Goal: Task Accomplishment & Management: Complete application form

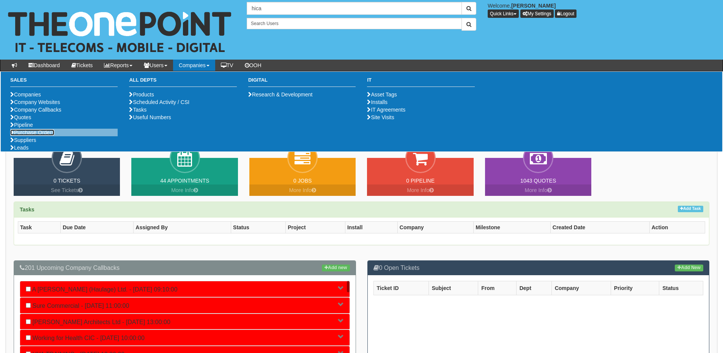
click at [35, 136] on link "Purchase Orders" at bounding box center [32, 132] width 44 height 6
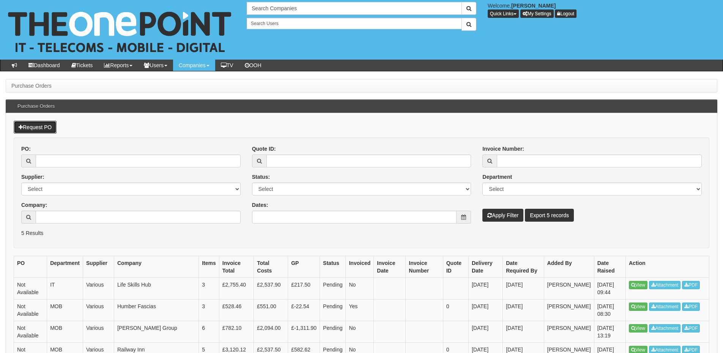
click at [41, 129] on link "Request PO" at bounding box center [35, 127] width 43 height 13
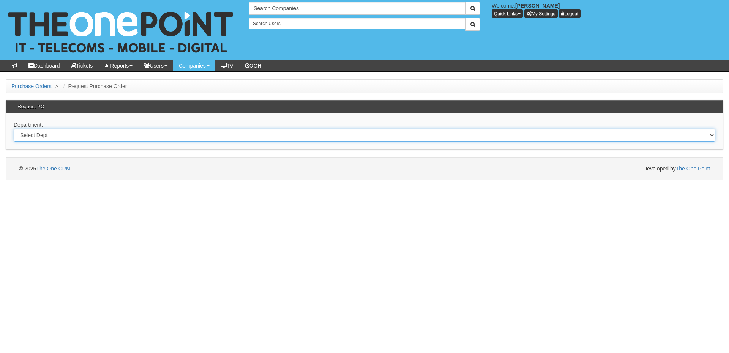
click at [251, 138] on select "Select Dept Digital Internal IT Mobiles Marketing Telecoms" at bounding box center [365, 135] width 702 height 13
select select "?pipeID=&dept=IT"
click at [14, 129] on select "Select Dept Digital Internal IT Mobiles Marketing Telecoms" at bounding box center [365, 135] width 702 height 13
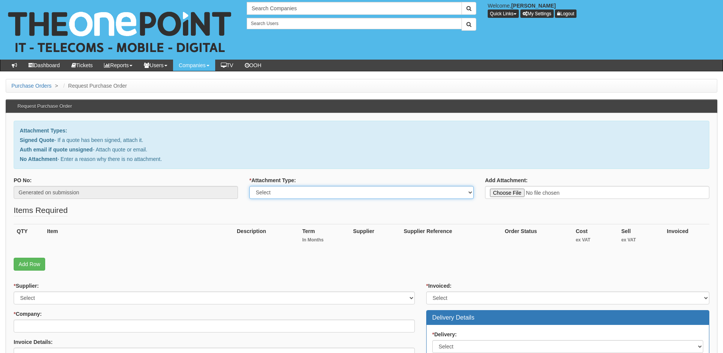
click at [289, 193] on select "Select Signed Quote Auth email with quote if unsigned No Attachment" at bounding box center [361, 192] width 224 height 13
select select "Auth email if quote unsigned"
click at [249, 186] on select "Select Signed Quote Auth email with quote if unsigned No Attachment" at bounding box center [361, 192] width 224 height 13
type input "C:\fakepath\Teams Room Pro (1).msg"
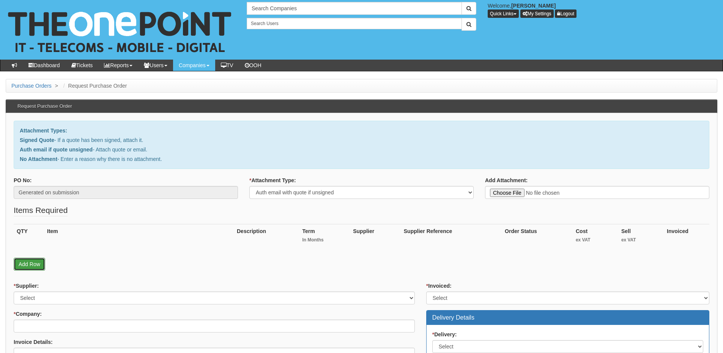
click at [22, 263] on link "Add Row" at bounding box center [30, 264] width 32 height 13
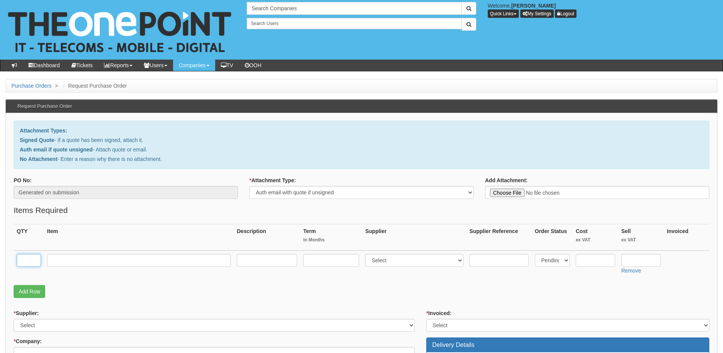
click at [26, 258] on input "text" at bounding box center [29, 260] width 24 height 13
type input "1"
click at [61, 259] on input "text" at bounding box center [139, 260] width 184 height 13
type input "Teams Room Pro"
click at [324, 264] on input "text" at bounding box center [331, 260] width 56 height 13
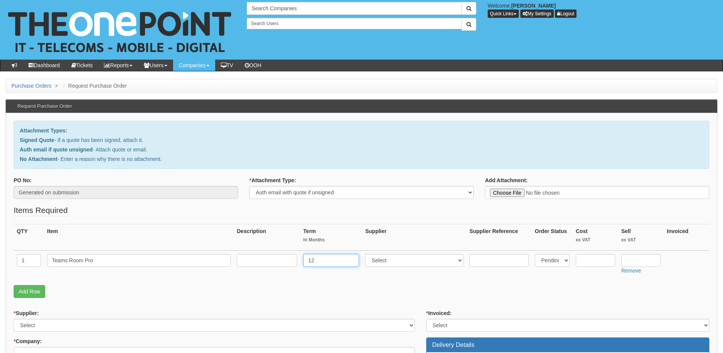
type input "12"
click at [253, 256] on input "text" at bounding box center [267, 260] width 60 height 13
type input "12-months"
click at [386, 264] on select "Select 123 REG.co.uk 1Password 3 4Gon AA Jones Electric Ltd Abzorb Access Group…" at bounding box center [414, 260] width 98 height 13
select select "291"
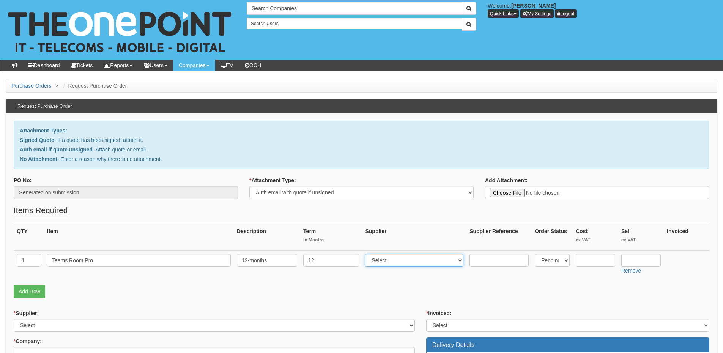
click at [367, 254] on select "Select 123 REG.co.uk 1Password 3 4Gon AA Jones Electric Ltd Abzorb Access Group…" at bounding box center [414, 260] width 98 height 13
click at [642, 259] on input "text" at bounding box center [641, 260] width 39 height 13
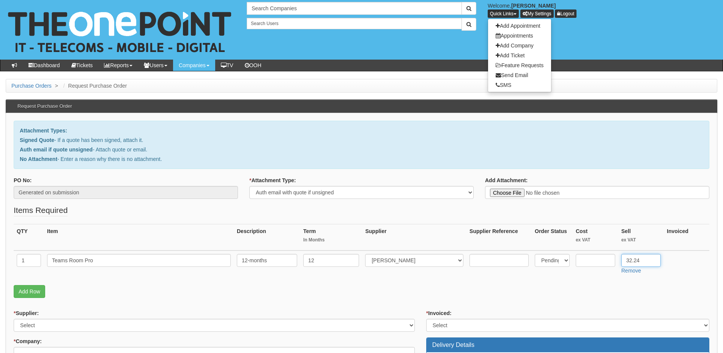
type input "32.24"
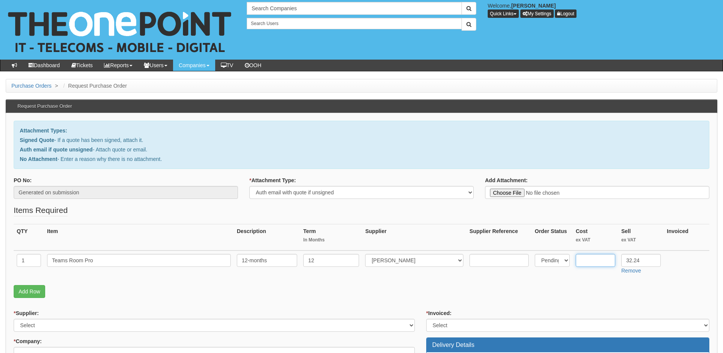
click at [590, 260] on input "text" at bounding box center [595, 260] width 39 height 13
type input "26.39"
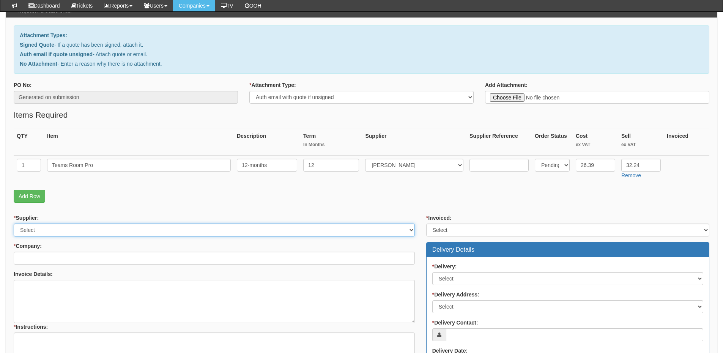
click at [105, 230] on select "Select 123 REG.co.uk 1Password 3 4Gon AA Jones Electric Ltd Abzorb Access Group…" at bounding box center [214, 230] width 401 height 13
select select "291"
click at [14, 224] on select "Select 123 REG.co.uk 1Password 3 4Gon AA Jones Electric Ltd Abzorb Access Group…" at bounding box center [214, 230] width 401 height 13
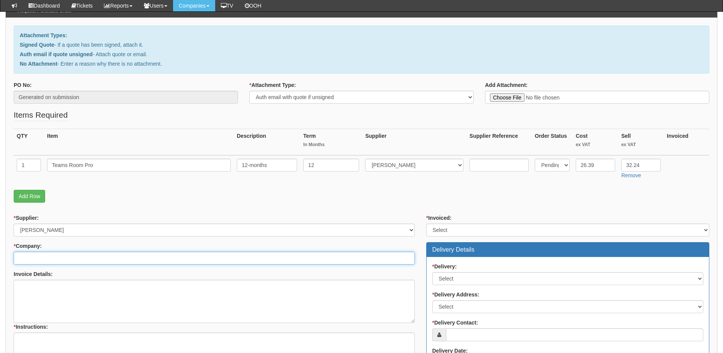
click at [86, 259] on input "* Company:" at bounding box center [214, 258] width 401 height 13
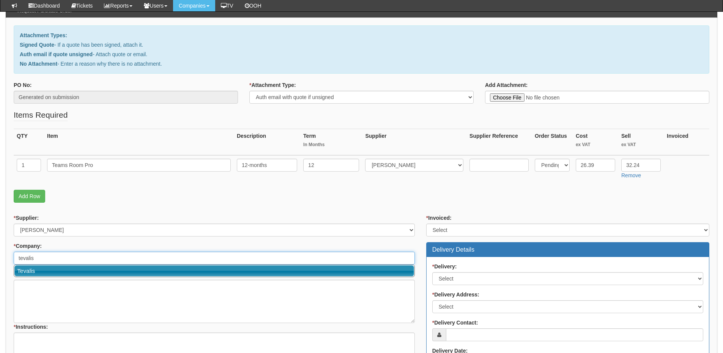
click at [82, 268] on link "Tevalis" at bounding box center [214, 270] width 400 height 11
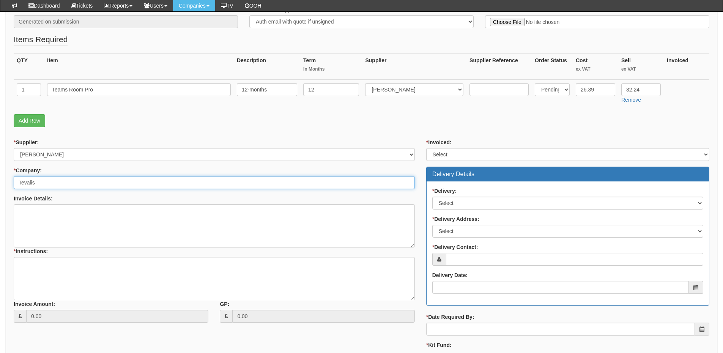
scroll to position [152, 0]
type input "Tevalis"
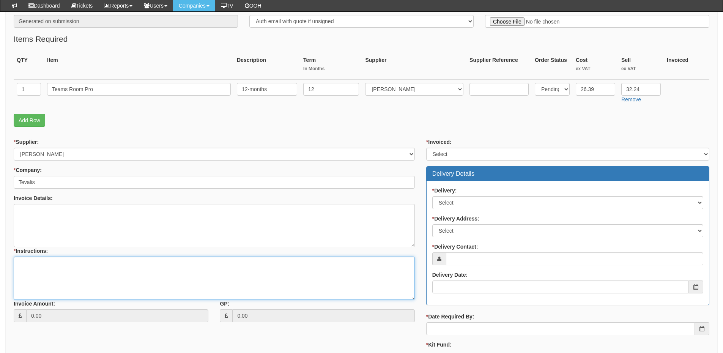
click at [78, 273] on textarea "* Instructions:" at bounding box center [214, 278] width 401 height 43
type textarea "1x licence"
click at [426, 147] on div "* Invoiced: Select Yes No N/A STB (part of order) Delivery Details * Delivery: …" at bounding box center [568, 262] width 295 height 249
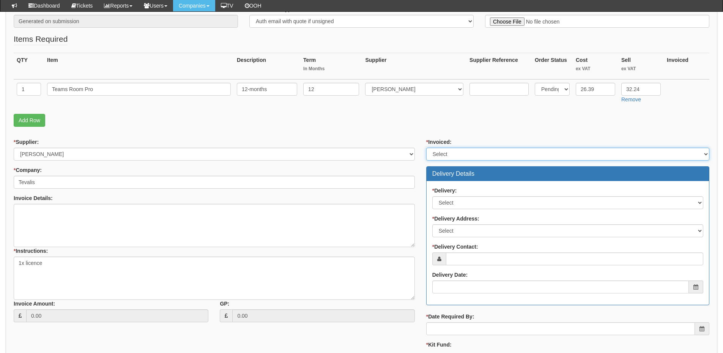
click at [438, 153] on select "Select Yes No N/A STB (part of order)" at bounding box center [567, 154] width 283 height 13
select select "2"
click at [426, 148] on select "Select Yes No N/A STB (part of order)" at bounding box center [567, 154] width 283 height 13
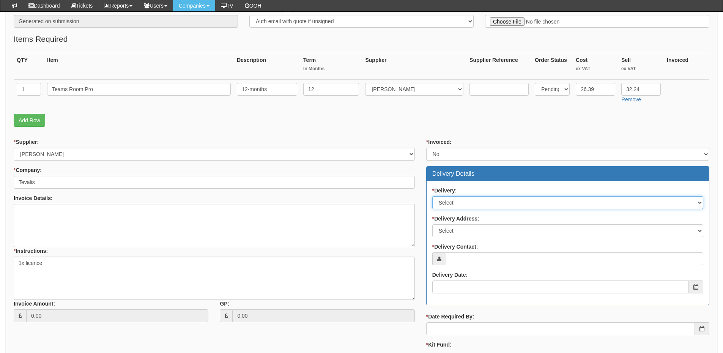
drag, startPoint x: 442, startPoint y: 199, endPoint x: 445, endPoint y: 207, distance: 8.3
click at [442, 199] on select "Select No Not Applicable Yes" at bounding box center [568, 202] width 271 height 13
select select "3"
click at [433, 196] on select "Select No Not Applicable Yes" at bounding box center [568, 202] width 271 height 13
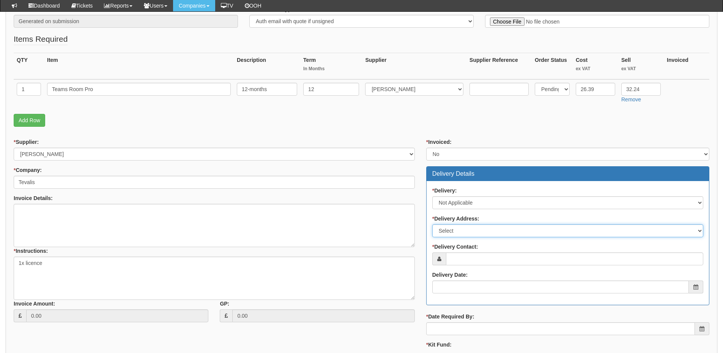
click at [453, 235] on select "Select Not Applicable Main Address - HU130DH Other" at bounding box center [568, 230] width 271 height 13
select select "N/A"
click at [433, 224] on select "Select Not Applicable Main Address - HU130DH Other" at bounding box center [568, 230] width 271 height 13
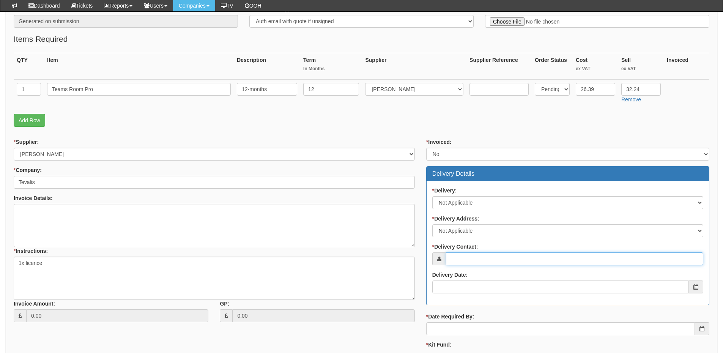
click at [457, 260] on input "* Delivery Contact:" at bounding box center [574, 259] width 257 height 13
type input "Karl Marsden"
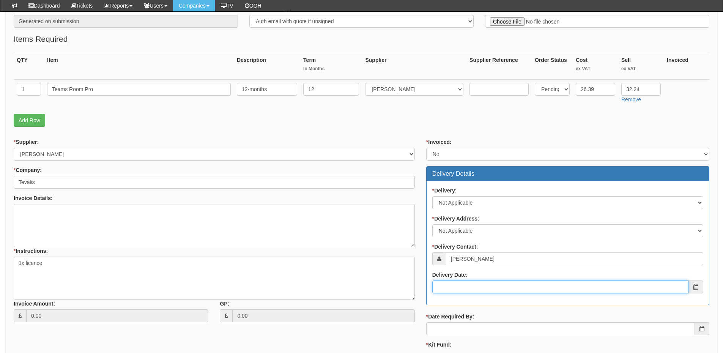
click at [468, 285] on input "Delivery Date:" at bounding box center [561, 287] width 257 height 13
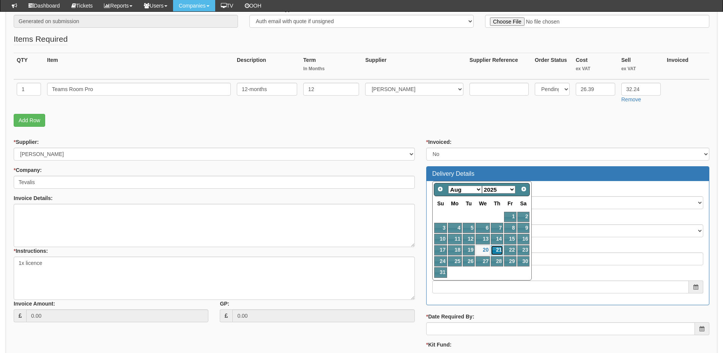
drag, startPoint x: 497, startPoint y: 249, endPoint x: 499, endPoint y: 261, distance: 11.5
click at [497, 249] on link "21" at bounding box center [497, 250] width 13 height 10
type input "2025-08-21"
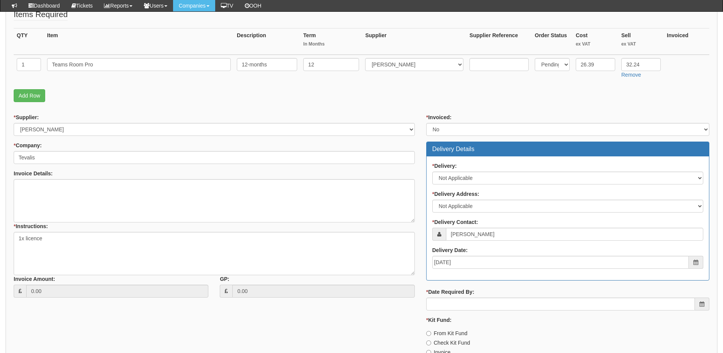
scroll to position [190, 0]
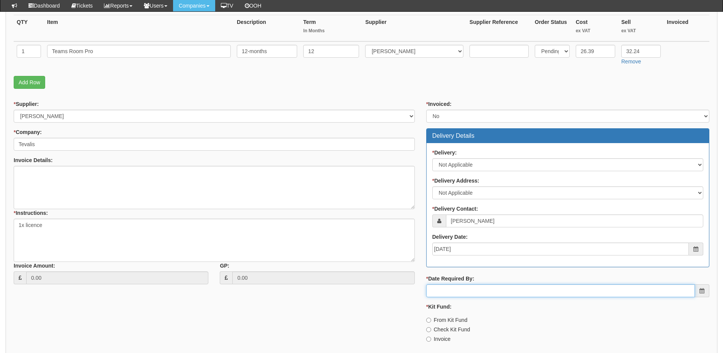
click at [481, 292] on input "* Date Required By:" at bounding box center [560, 290] width 269 height 13
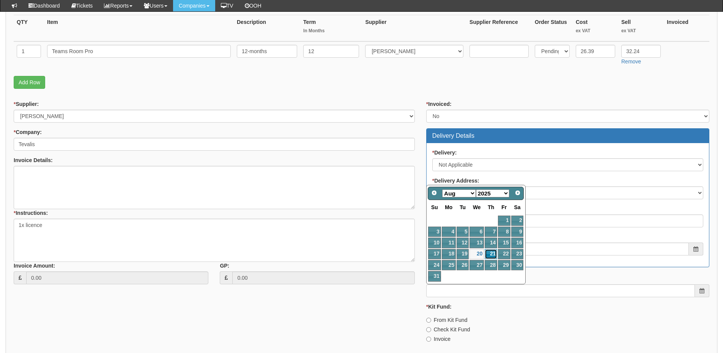
click at [497, 255] on link "21" at bounding box center [491, 254] width 13 height 10
type input "2025-08-21"
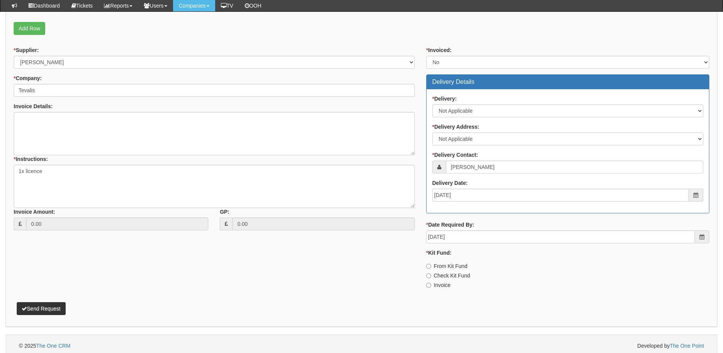
scroll to position [248, 0]
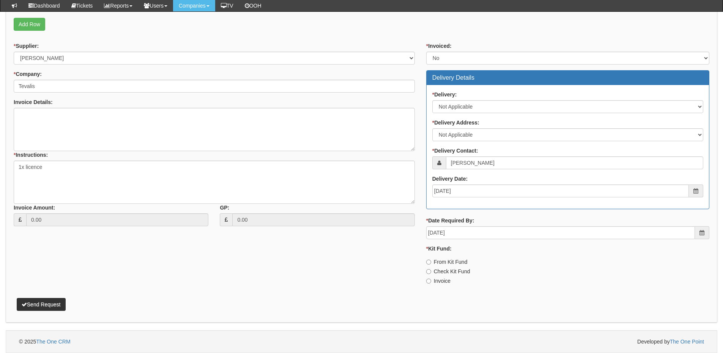
click at [444, 284] on label "Invoice" at bounding box center [438, 281] width 24 height 8
click at [431, 265] on input "Invoice" at bounding box center [428, 262] width 5 height 5
radio input "true"
click at [47, 310] on button "Send Request" at bounding box center [41, 304] width 49 height 13
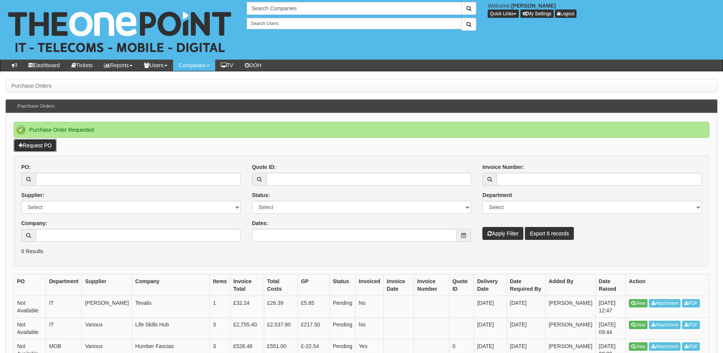
click at [43, 145] on link "Request PO" at bounding box center [35, 145] width 43 height 13
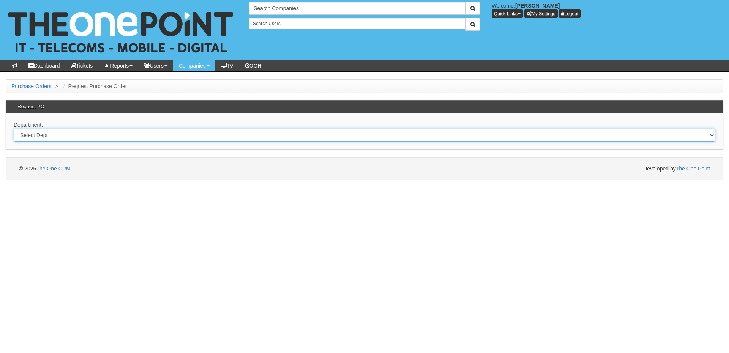
click at [103, 133] on select "Select Dept Digital Internal IT Mobiles Marketing Telecoms" at bounding box center [365, 135] width 702 height 13
select select "?pipeID=&dept=IT"
click at [14, 129] on select "Select Dept Digital Internal IT Mobiles Marketing Telecoms" at bounding box center [365, 135] width 702 height 13
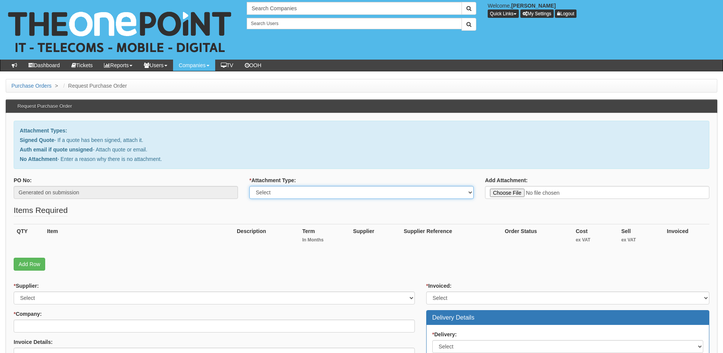
drag, startPoint x: 326, startPoint y: 186, endPoint x: 324, endPoint y: 194, distance: 7.6
click at [326, 186] on select "Select Signed Quote Auth email with quote if unsigned No Attachment" at bounding box center [361, 192] width 224 height 13
click at [249, 186] on select "Select Signed Quote Auth email with quote if unsigned No Attachment" at bounding box center [361, 192] width 224 height 13
click at [306, 187] on select "Select Signed Quote Auth email with quote if unsigned No Attachment" at bounding box center [361, 192] width 224 height 13
select select "No Attachment"
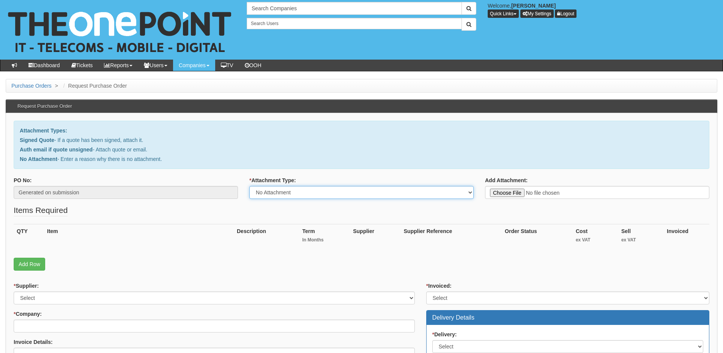
click at [249, 186] on select "Select Signed Quote Auth email with quote if unsigned No Attachment" at bounding box center [361, 192] width 224 height 13
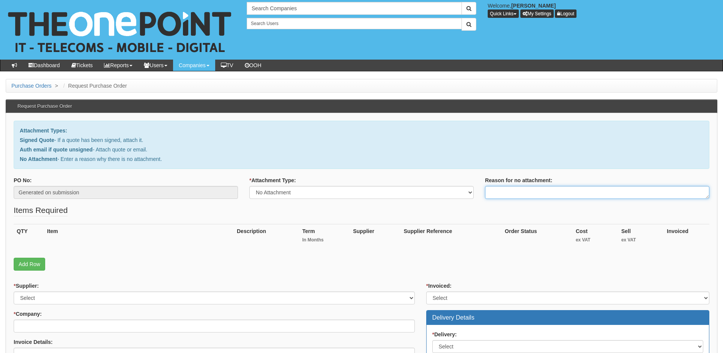
click at [499, 191] on textarea "Reason for no attachment:" at bounding box center [597, 192] width 224 height 13
type textarea "Linked to ticket 419055"
click at [581, 192] on textarea "Linked to ticket 419055" at bounding box center [597, 192] width 224 height 13
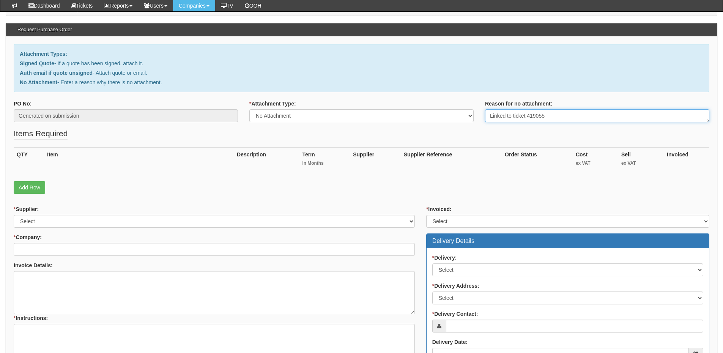
scroll to position [114, 0]
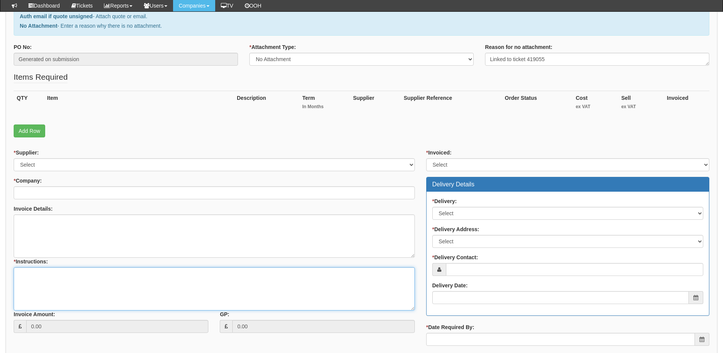
click at [98, 289] on textarea "* Instructions:" at bounding box center [214, 288] width 401 height 43
paste textarea "Linked to ticket 419055"
type textarea "Linked to ticket 419055"
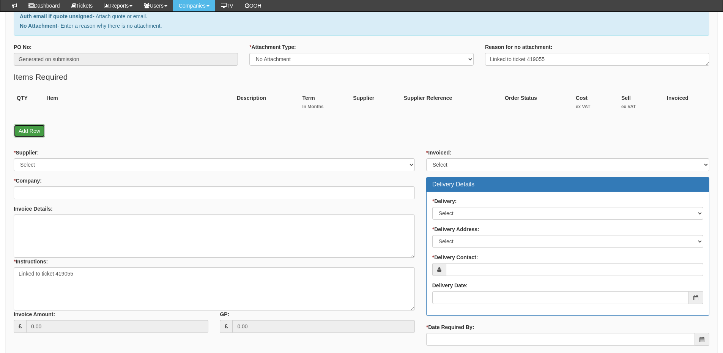
click at [41, 131] on link "Add Row" at bounding box center [30, 131] width 32 height 13
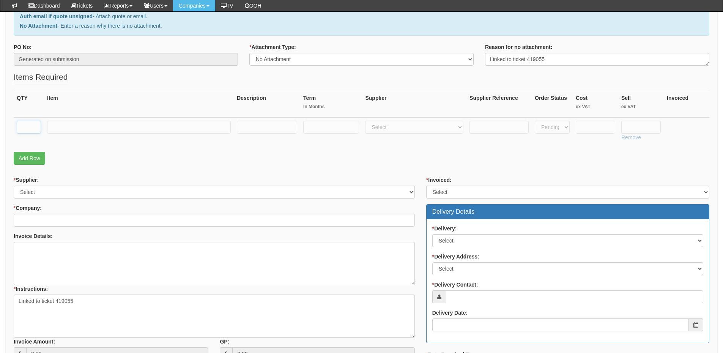
click at [35, 130] on input "text" at bounding box center [29, 127] width 24 height 13
type input "1"
click at [93, 125] on input "text" at bounding box center [139, 127] width 184 height 13
type input "Exchange Online Plan 1"
click at [333, 129] on input "text" at bounding box center [331, 127] width 56 height 13
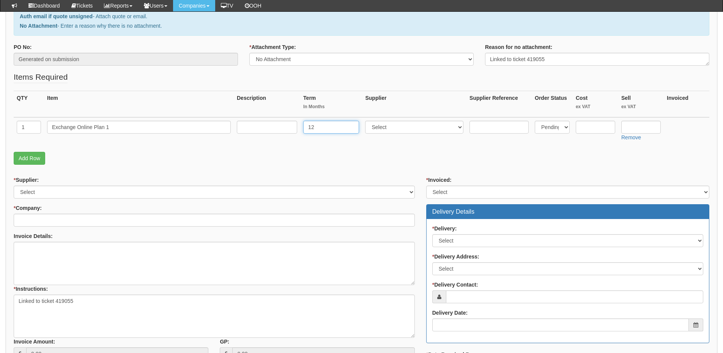
type input "12"
click at [298, 127] on td at bounding box center [267, 130] width 66 height 27
click at [290, 127] on input "text" at bounding box center [267, 127] width 60 height 13
type input "12-months"
click at [398, 129] on select "Select 123 REG.co.uk 1Password 3 4Gon AA Jones Electric Ltd Abzorb Access Group…" at bounding box center [414, 127] width 98 height 13
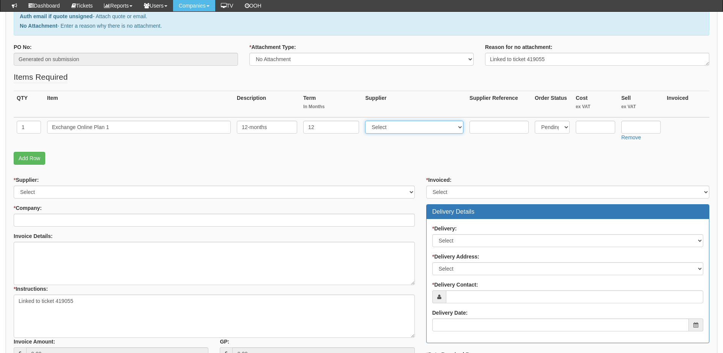
select select "291"
click at [367, 121] on select "Select 123 REG.co.uk 1Password 3 4Gon AA Jones Electric Ltd Abzorb Access Group…" at bounding box center [414, 127] width 98 height 13
click at [643, 126] on input "text" at bounding box center [641, 127] width 39 height 13
type input "3.26"
click at [579, 125] on input "text" at bounding box center [595, 127] width 39 height 13
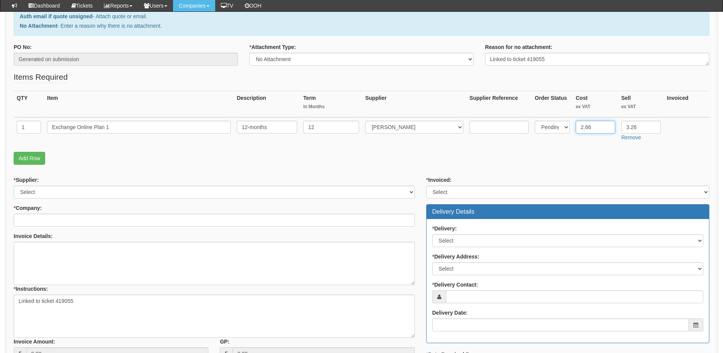
type input "2.66"
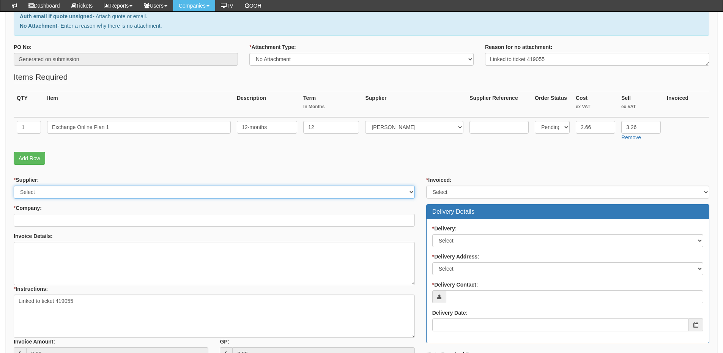
click at [103, 194] on select "Select 123 REG.co.uk 1Password 3 4Gon AA Jones Electric Ltd Abzorb Access Group…" at bounding box center [214, 192] width 401 height 13
select select "291"
click at [14, 186] on select "Select 123 REG.co.uk 1Password 3 4Gon AA Jones Electric Ltd Abzorb Access Group…" at bounding box center [214, 192] width 401 height 13
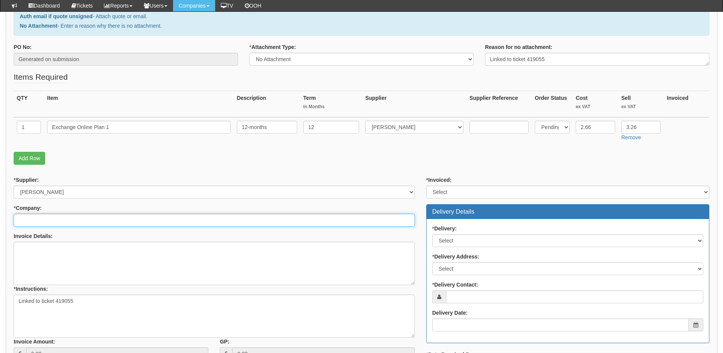
click at [98, 219] on input "* Company:" at bounding box center [214, 220] width 401 height 13
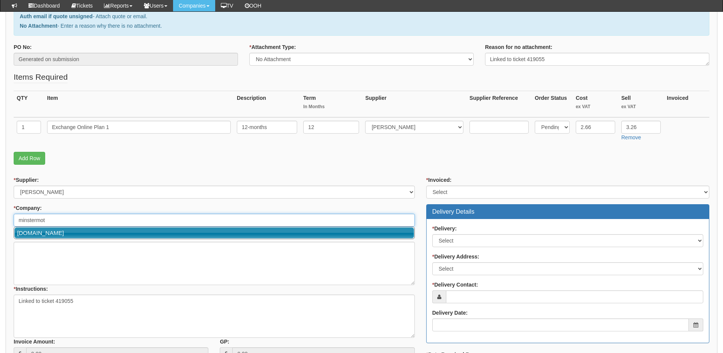
click at [72, 229] on link "MinsterMotorGroup.com" at bounding box center [214, 232] width 400 height 11
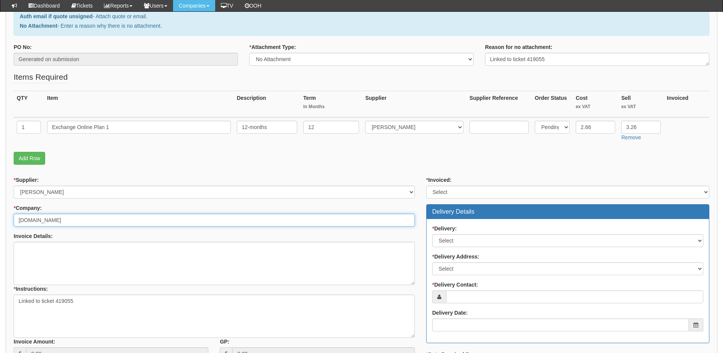
type input "MinsterMotorGroup.com"
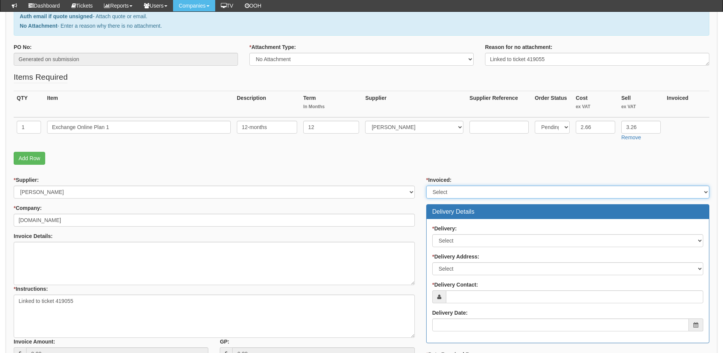
click at [442, 197] on select "Select Yes No N/A STB (part of order)" at bounding box center [567, 192] width 283 height 13
select select "2"
click at [426, 186] on select "Select Yes No N/A STB (part of order)" at bounding box center [567, 192] width 283 height 13
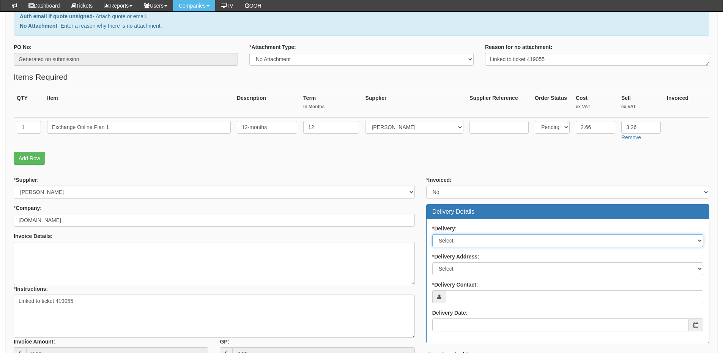
drag, startPoint x: 453, startPoint y: 238, endPoint x: 454, endPoint y: 242, distance: 3.8
click at [454, 238] on select "Select No Not Applicable Yes" at bounding box center [568, 240] width 271 height 13
select select "3"
click at [433, 234] on select "Select No Not Applicable Yes" at bounding box center [568, 240] width 271 height 13
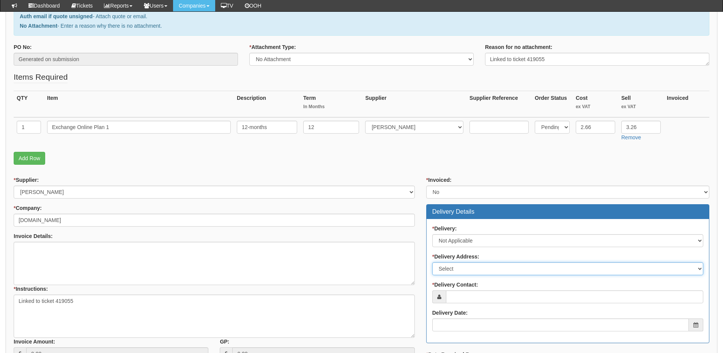
click at [457, 268] on select "Select Not Applicable Main Address - Other" at bounding box center [568, 268] width 271 height 13
select select "N/A"
click at [433, 262] on select "Select Not Applicable Main Address - Other" at bounding box center [568, 268] width 271 height 13
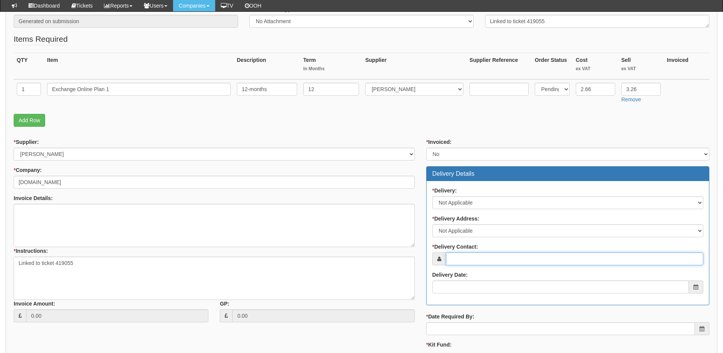
click at [459, 260] on input "* Delivery Contact:" at bounding box center [574, 259] width 257 height 13
type input "Amy"
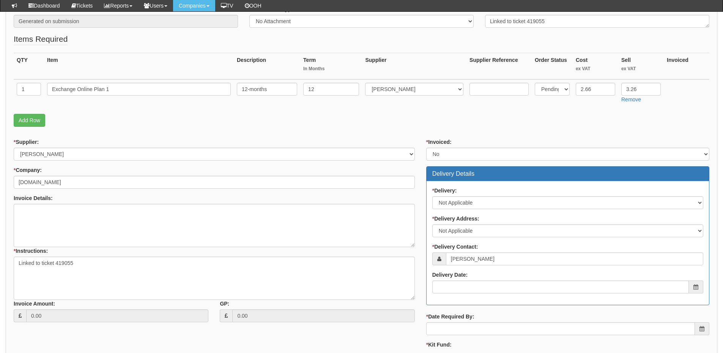
click at [480, 296] on div "* Delivery: Select No Not Applicable Yes * Delivery Address: Select Not Applica…" at bounding box center [568, 243] width 283 height 124
click at [481, 283] on input "Delivery Date:" at bounding box center [561, 287] width 257 height 13
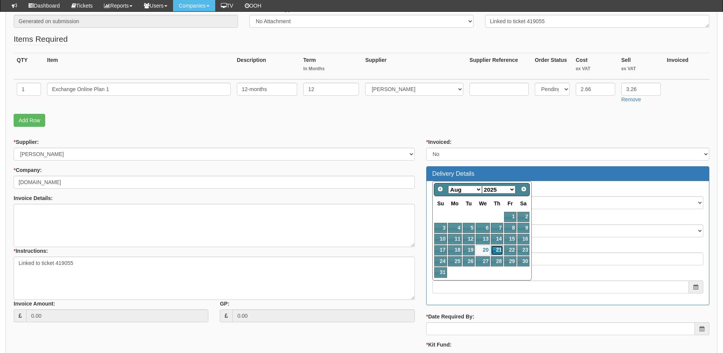
click at [499, 248] on link "21" at bounding box center [497, 250] width 13 height 10
type input "2025-08-21"
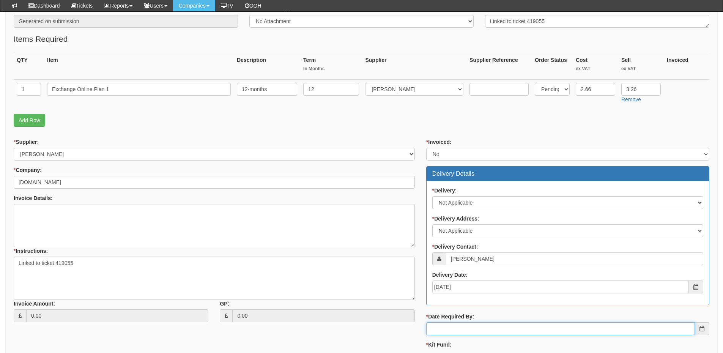
click at [483, 333] on input "* Date Required By:" at bounding box center [560, 328] width 269 height 13
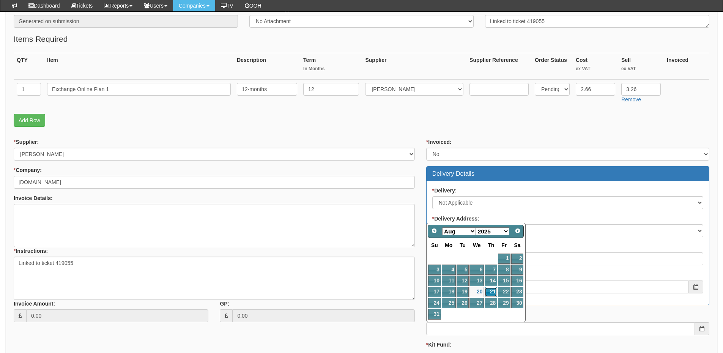
click at [495, 290] on link "21" at bounding box center [491, 292] width 13 height 10
type input "2025-08-21"
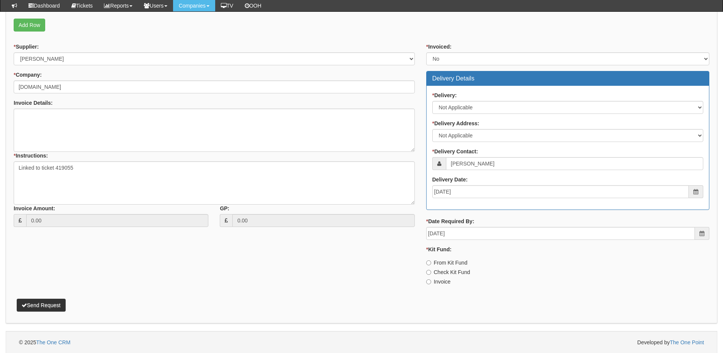
scroll to position [248, 0]
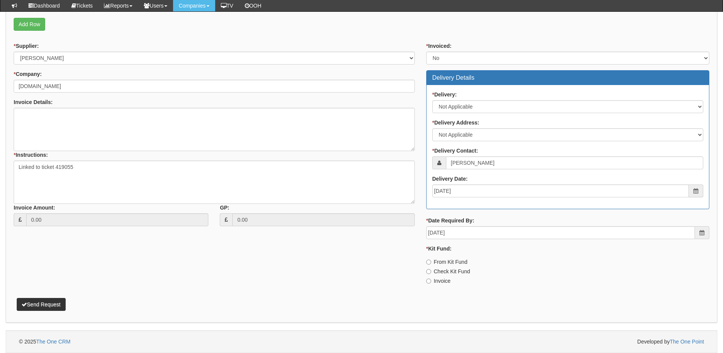
click at [447, 278] on label "Invoice" at bounding box center [438, 281] width 24 height 8
click at [431, 265] on input "Invoice" at bounding box center [428, 262] width 5 height 5
radio input "true"
click at [53, 303] on button "Send Request" at bounding box center [41, 304] width 49 height 13
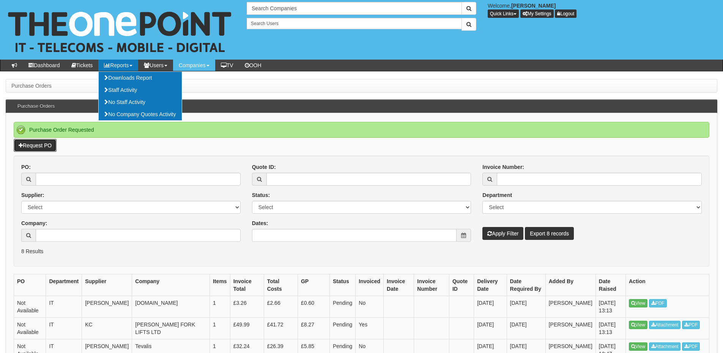
click at [36, 140] on link "Request PO" at bounding box center [35, 145] width 43 height 13
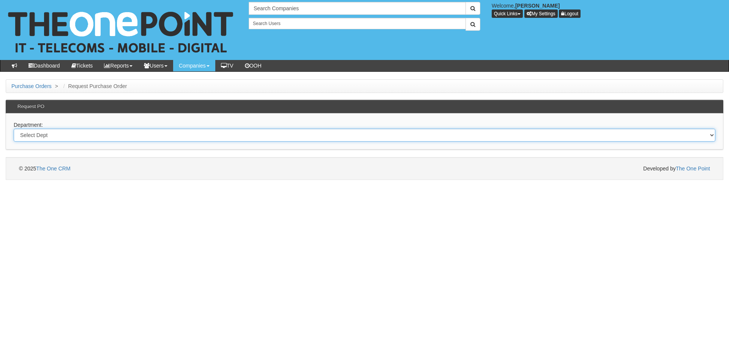
click at [119, 139] on select "Select Dept Digital Internal IT Mobiles Marketing Telecoms" at bounding box center [365, 135] width 702 height 13
select select "?pipeID=&dept=TEL"
click at [14, 129] on select "Select Dept Digital Internal IT Mobiles Marketing Telecoms" at bounding box center [365, 135] width 702 height 13
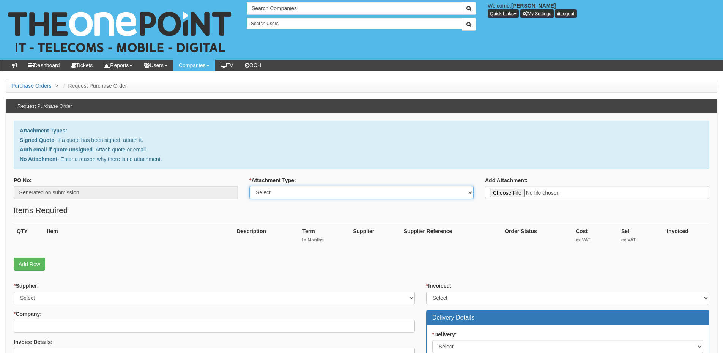
click at [321, 195] on select "Select Signed Quote Auth email with quote if unsigned No Attachment" at bounding box center [361, 192] width 224 height 13
select select "No Attachment"
click at [249, 186] on select "Select Signed Quote Auth email with quote if unsigned No Attachment" at bounding box center [361, 192] width 224 height 13
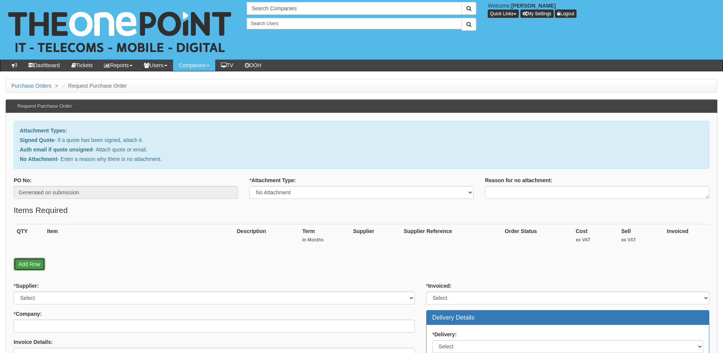
click at [35, 265] on link "Add Row" at bounding box center [30, 264] width 32 height 13
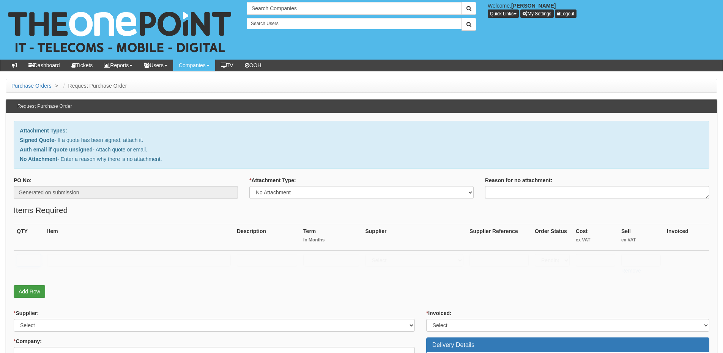
click at [35, 265] on input "text" at bounding box center [29, 260] width 24 height 13
type input "1"
click at [646, 261] on input "text" at bounding box center [641, 260] width 39 height 13
type input "7.99"
click at [400, 260] on select "Select 123 REG.co.uk 1Password 3 4Gon AA Jones Electric Ltd Abzorb Access Group…" at bounding box center [414, 260] width 98 height 13
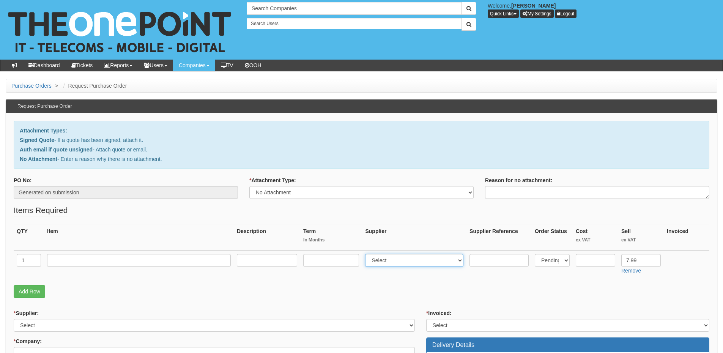
select select "72"
click at [367, 254] on select "Select 123 REG.co.uk 1Password 3 4Gon AA Jones Electric Ltd Abzorb Access Group…" at bounding box center [414, 260] width 98 height 13
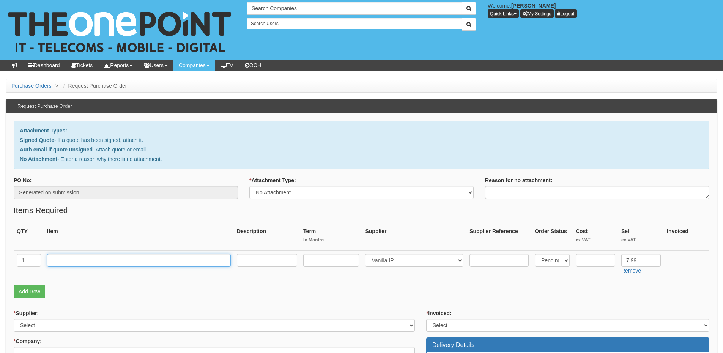
click at [110, 256] on input "text" at bounding box center [139, 260] width 184 height 13
paste input "Microsoft Teams 1-user-1m-teams devices, 2000 minute bundle"
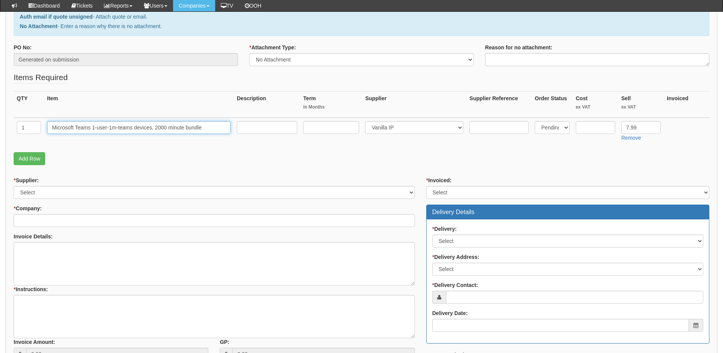
scroll to position [114, 0]
type input "Microsoft Teams 1-user-1m-teams devices, 2000 minute bundle"
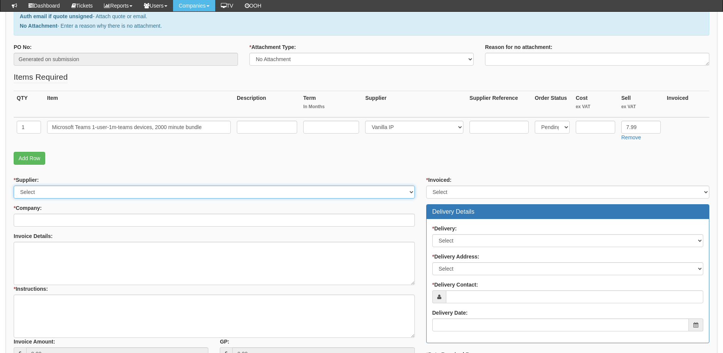
click at [46, 194] on select "Select 123 REG.co.uk 1Password 3 4Gon AA Jones Electric Ltd Abzorb Access Group…" at bounding box center [214, 192] width 401 height 13
select select "72"
click at [14, 186] on select "Select 123 REG.co.uk 1Password 3 4Gon AA Jones Electric Ltd Abzorb Access Group…" at bounding box center [214, 192] width 401 height 13
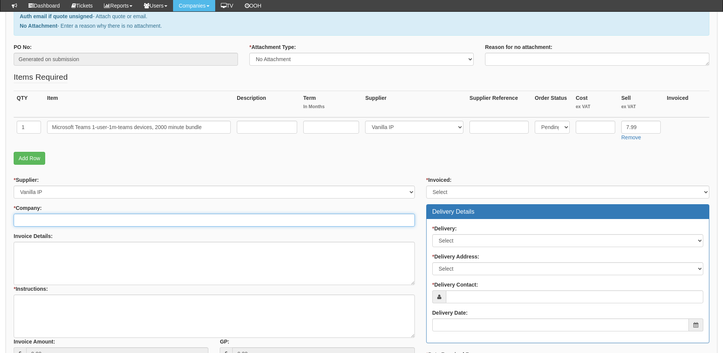
click at [52, 218] on input "* Company:" at bounding box center [214, 220] width 401 height 13
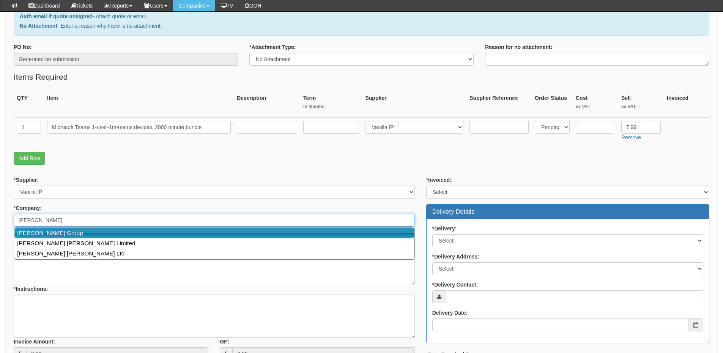
click at [54, 232] on link "[PERSON_NAME] Group" at bounding box center [214, 232] width 400 height 11
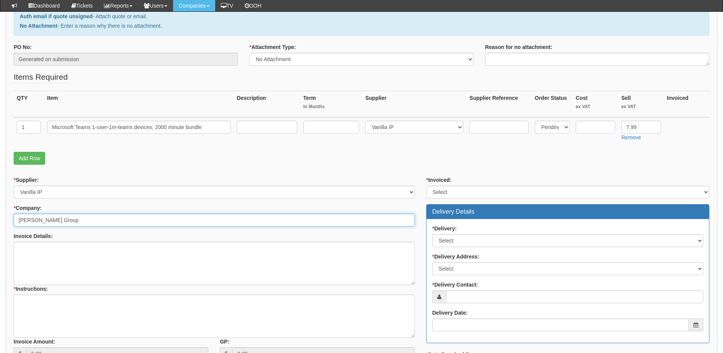
type input "[PERSON_NAME] Group"
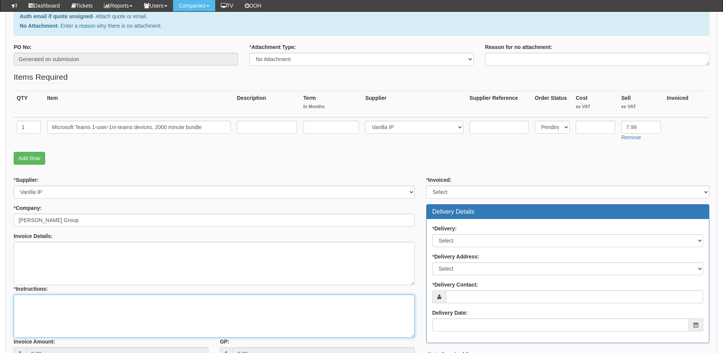
click at [72, 302] on textarea "* Instructions:" at bounding box center [214, 316] width 401 height 43
type textarea "1x new licence"
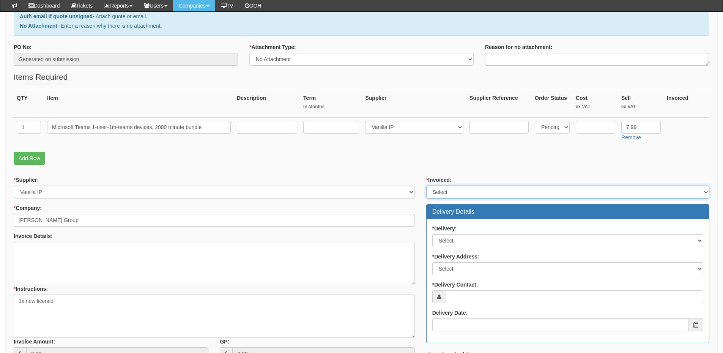
click at [446, 195] on select "Select Yes No N/A STB (part of order)" at bounding box center [567, 192] width 283 height 13
select select "2"
click at [426, 186] on select "Select Yes No N/A STB (part of order)" at bounding box center [567, 192] width 283 height 13
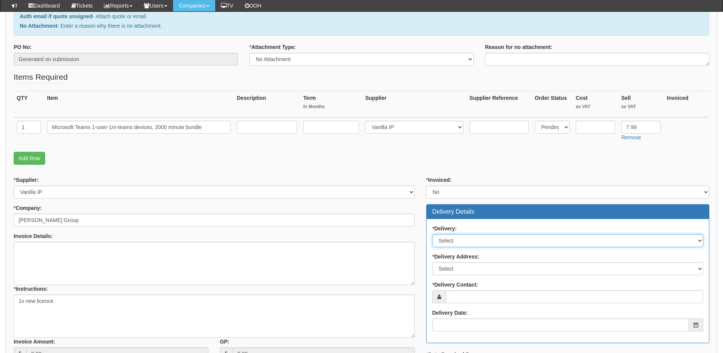
click at [453, 244] on select "Select No Not Applicable Yes" at bounding box center [568, 240] width 271 height 13
select select "3"
click at [433, 234] on select "Select No Not Applicable Yes" at bounding box center [568, 240] width 271 height 13
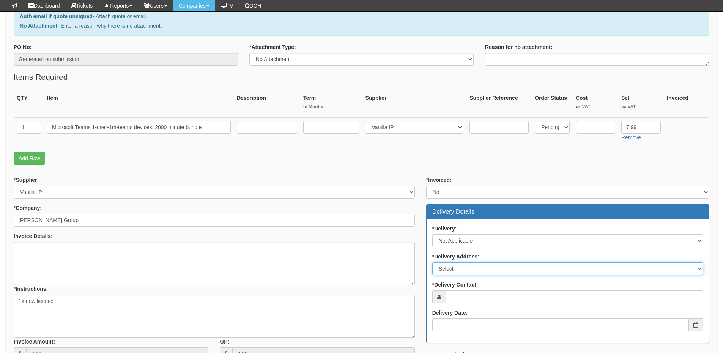
click at [461, 270] on select "Select Not Applicable Main Address - HU2 8XA Other" at bounding box center [568, 268] width 271 height 13
select select "N/A"
click at [433, 262] on select "Select Not Applicable Main Address - HU2 8XA Other" at bounding box center [568, 268] width 271 height 13
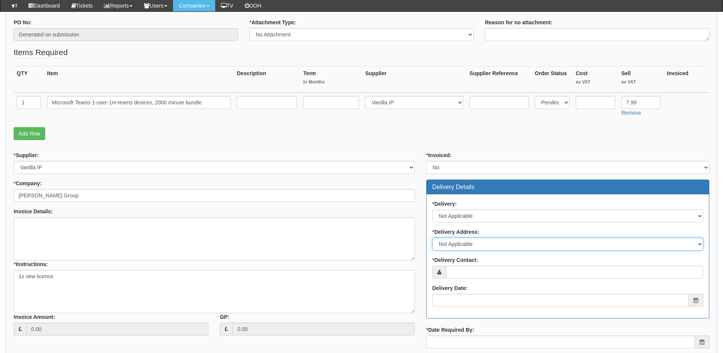
scroll to position [152, 0]
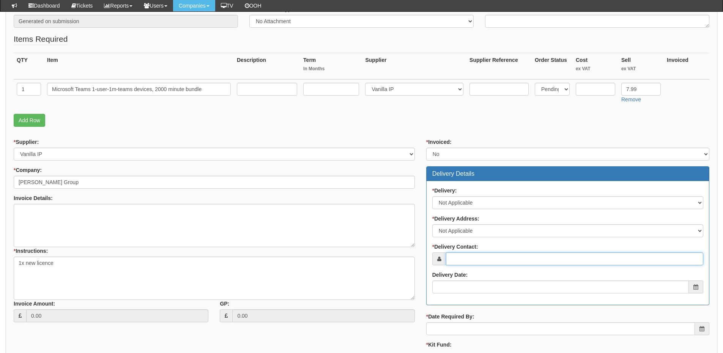
click at [464, 257] on input "* Delivery Contact:" at bounding box center [574, 259] width 257 height 13
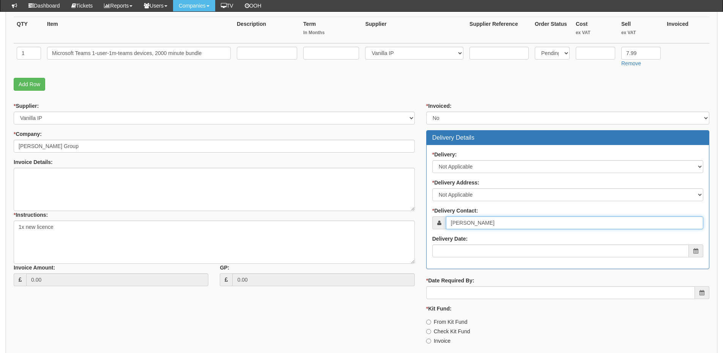
scroll to position [228, 0]
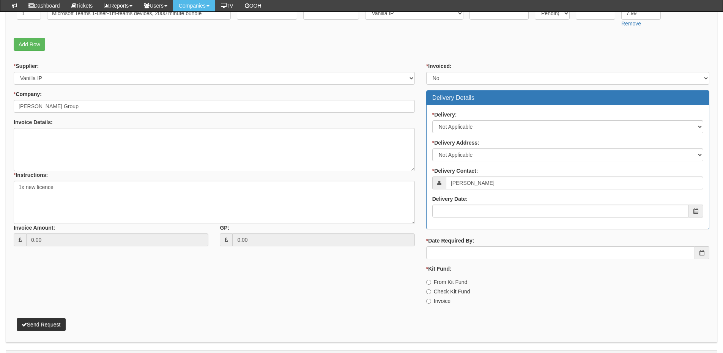
drag, startPoint x: 472, startPoint y: 185, endPoint x: 467, endPoint y: 196, distance: 11.9
click at [467, 196] on label "Delivery Date:" at bounding box center [450, 199] width 35 height 8
click at [467, 205] on input "Delivery Date:" at bounding box center [561, 211] width 257 height 13
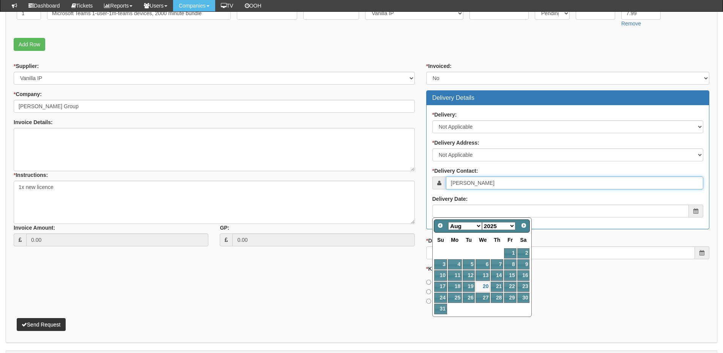
click at [468, 181] on input "Elliott Hvler" at bounding box center [574, 183] width 257 height 13
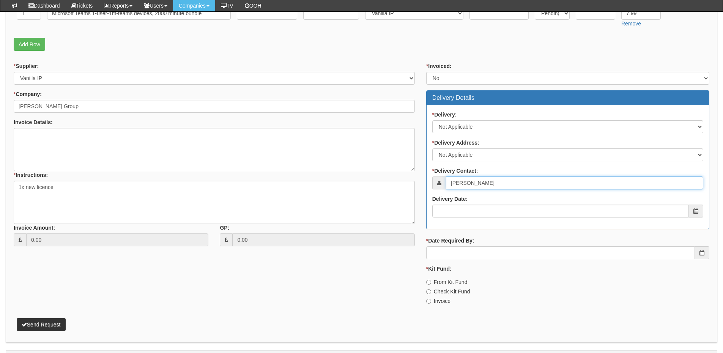
type input "Elliott Havler"
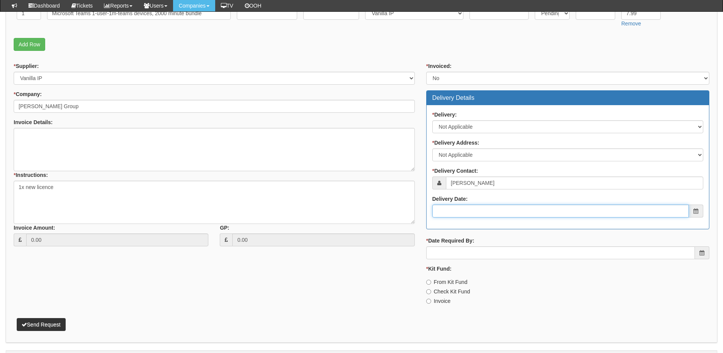
click at [469, 212] on input "Delivery Date:" at bounding box center [561, 211] width 257 height 13
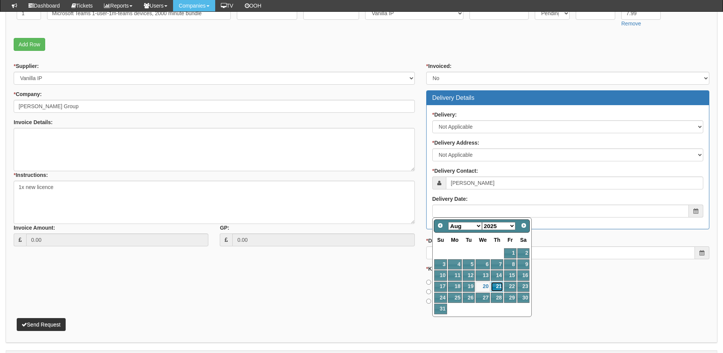
click at [497, 286] on link "21" at bounding box center [497, 287] width 13 height 10
type input "2025-08-21"
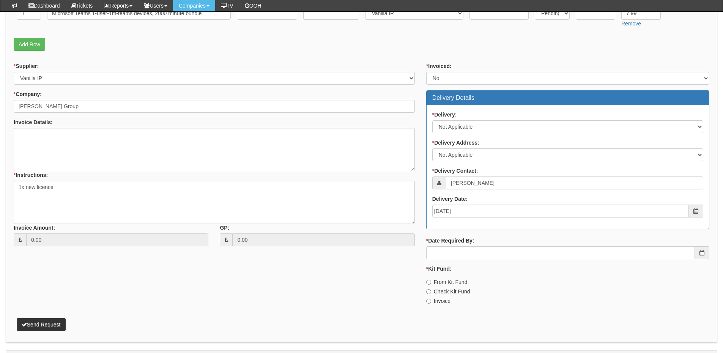
click at [487, 262] on div "* Invoiced: Select Yes No N/A STB (part of order) Delivery Details * Delivery: …" at bounding box center [568, 186] width 295 height 249
click at [489, 256] on input "* Date Required By:" at bounding box center [560, 252] width 269 height 13
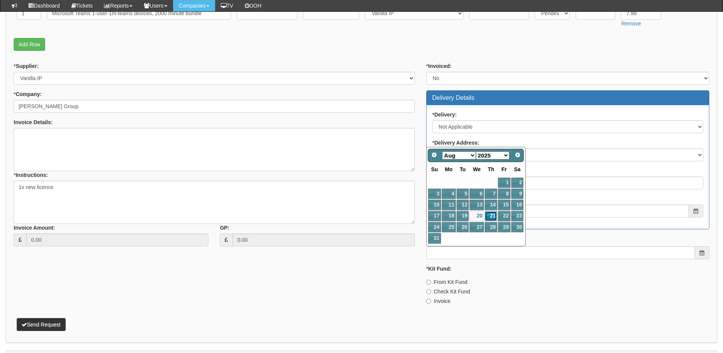
click at [491, 213] on link "21" at bounding box center [491, 216] width 13 height 10
type input "2025-08-21"
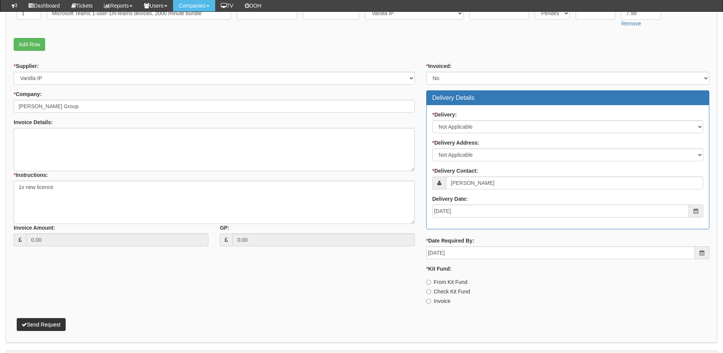
click at [436, 304] on label "Invoice" at bounding box center [438, 301] width 24 height 8
click at [431, 285] on input "Invoice" at bounding box center [428, 282] width 5 height 5
radio input "true"
click at [36, 325] on button "Send Request" at bounding box center [41, 324] width 49 height 13
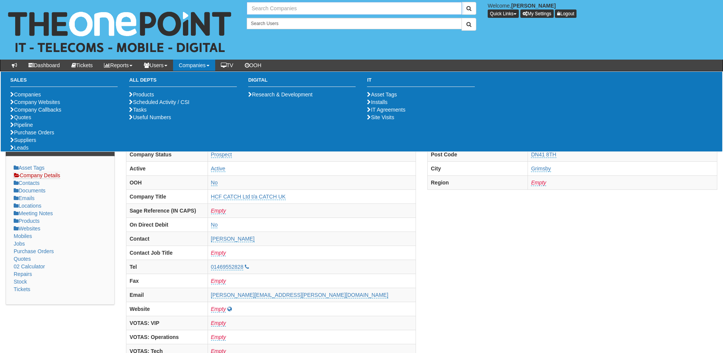
click at [273, 4] on input "text" at bounding box center [354, 8] width 215 height 13
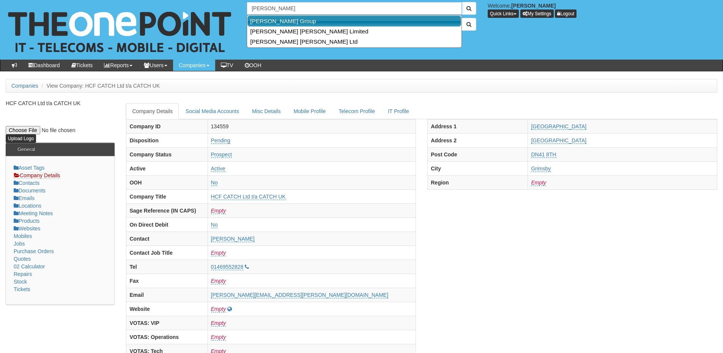
click at [283, 17] on link "[PERSON_NAME] Group" at bounding box center [355, 21] width 214 height 11
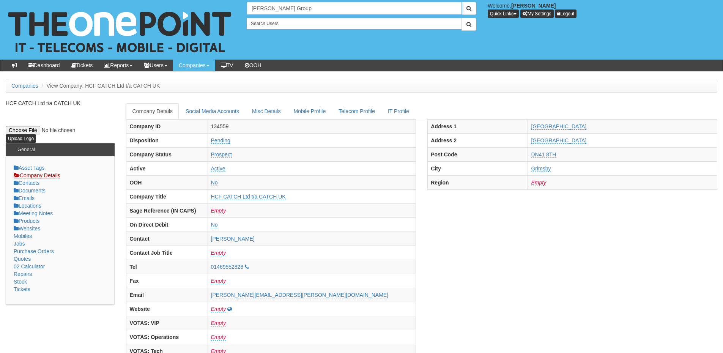
type input "[PERSON_NAME] Group"
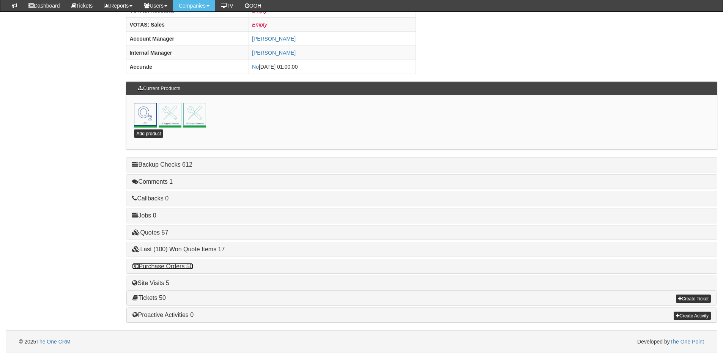
click at [182, 265] on link "Purchase Orders 50" at bounding box center [162, 266] width 61 height 6
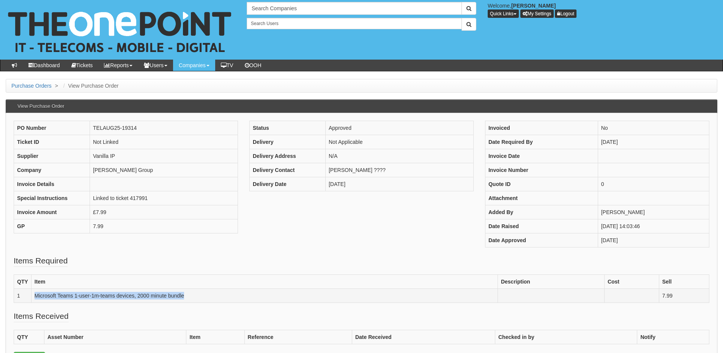
drag, startPoint x: 35, startPoint y: 294, endPoint x: 242, endPoint y: 292, distance: 207.3
click at [242, 292] on td "Microsoft Teams 1-user-1m-teams devices, 2000 minute bundle" at bounding box center [264, 296] width 467 height 14
copy td "Microsoft Teams 1-user-1m-teams devices, 2000 minute bundle"
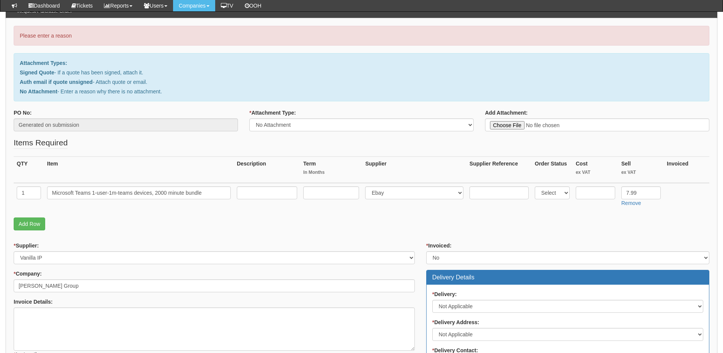
scroll to position [76, 0]
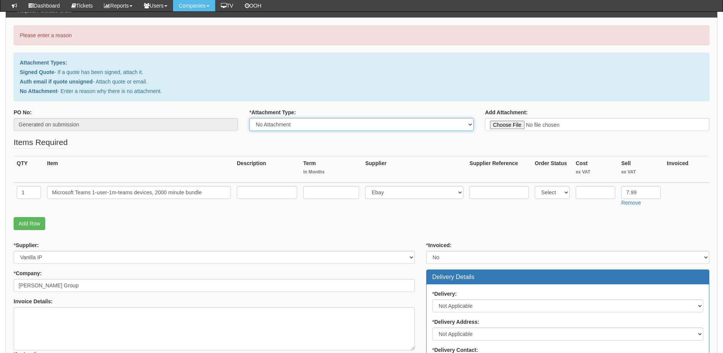
drag, startPoint x: 317, startPoint y: 123, endPoint x: 313, endPoint y: 130, distance: 7.7
click at [317, 123] on select "Select Signed Quote Auth email with quote if unsigned No Attachment" at bounding box center [361, 124] width 224 height 13
click at [249, 118] on select "Select Signed Quote Auth email with quote if unsigned No Attachment" at bounding box center [361, 124] width 224 height 13
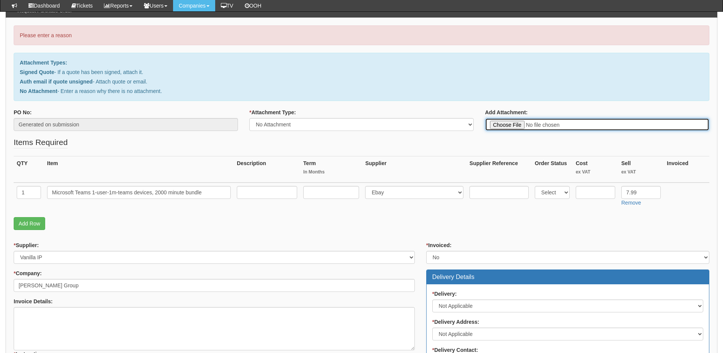
click at [564, 125] on input "Add Attachment:" at bounding box center [597, 124] width 224 height 13
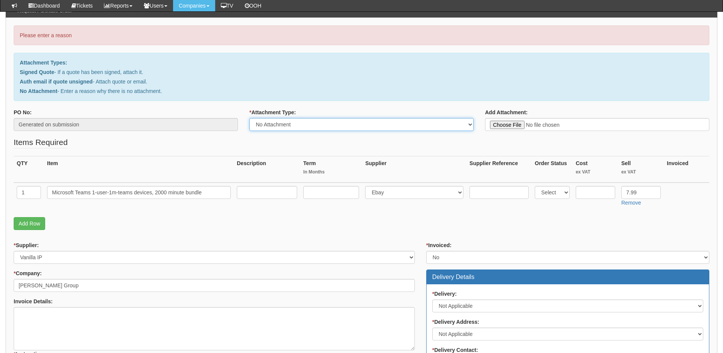
click at [343, 128] on select "Select Signed Quote Auth email with quote if unsigned No Attachment" at bounding box center [361, 124] width 224 height 13
click at [249, 118] on select "Select Signed Quote Auth email with quote if unsigned No Attachment" at bounding box center [361, 124] width 224 height 13
click at [303, 125] on select "Select Signed Quote Auth email with quote if unsigned No Attachment" at bounding box center [361, 124] width 224 height 13
select select "No Attachment"
click at [249, 118] on select "Select Signed Quote Auth email with quote if unsigned No Attachment" at bounding box center [361, 124] width 224 height 13
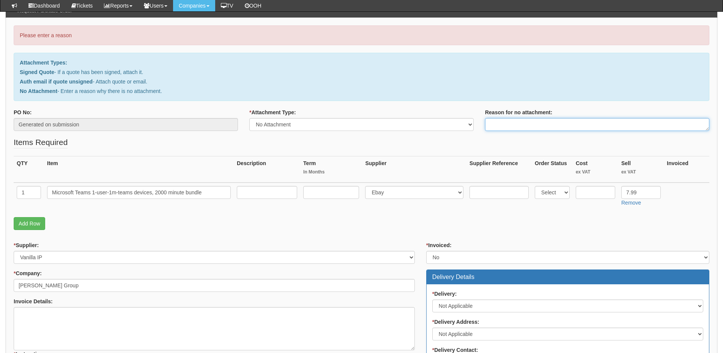
click at [515, 123] on textarea "Reason for no attachment:" at bounding box center [597, 124] width 224 height 13
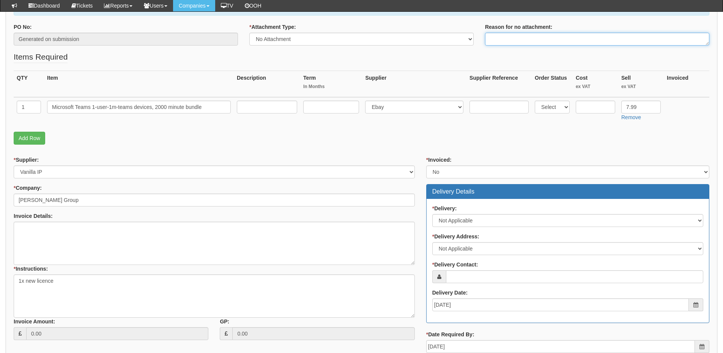
scroll to position [114, 0]
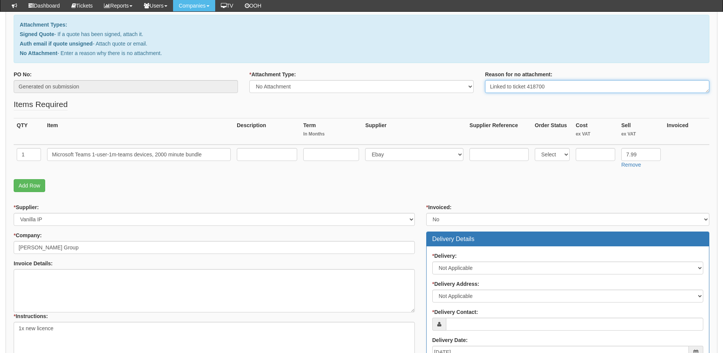
click at [549, 87] on textarea "Linked to ticket 418700" at bounding box center [597, 86] width 224 height 13
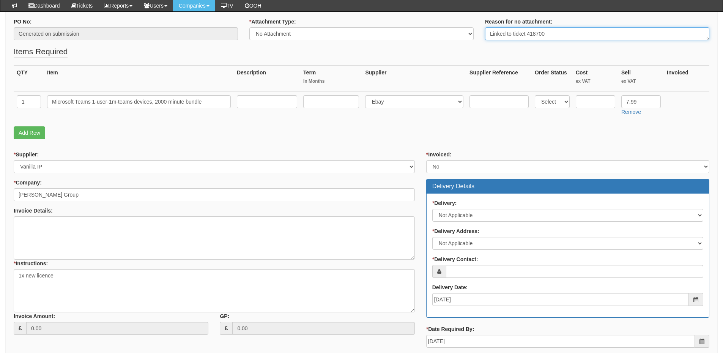
scroll to position [228, 0]
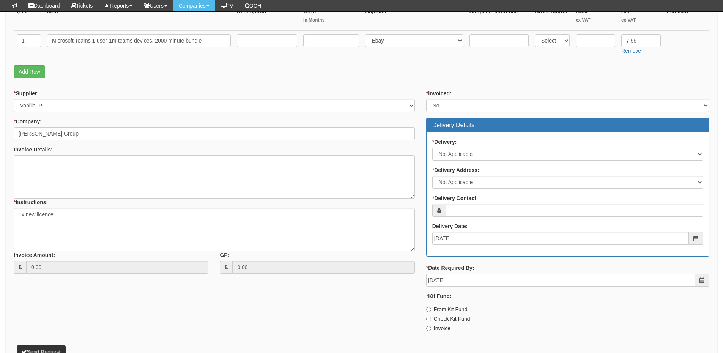
type textarea "Linked to ticket 418700"
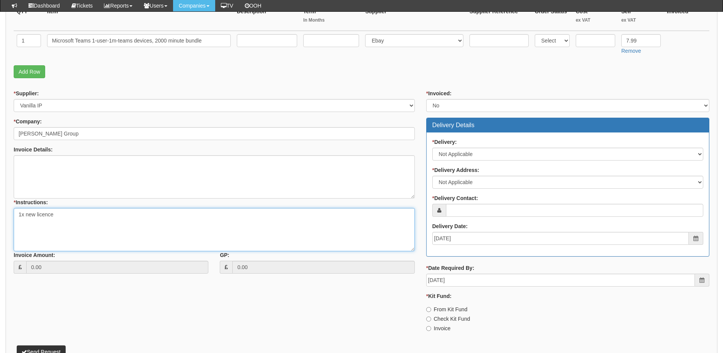
click at [141, 219] on textarea "1x new licence" at bounding box center [214, 229] width 401 height 43
paste textarea "Linked to ticket 418700"
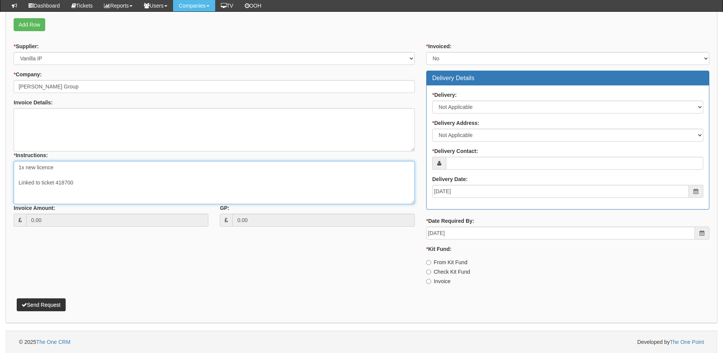
scroll to position [275, 0]
type textarea "1x new licence Linked to ticket 418700"
click at [440, 281] on label "Invoice" at bounding box center [438, 281] width 24 height 8
click at [431, 265] on input "Invoice" at bounding box center [428, 262] width 5 height 5
radio input "true"
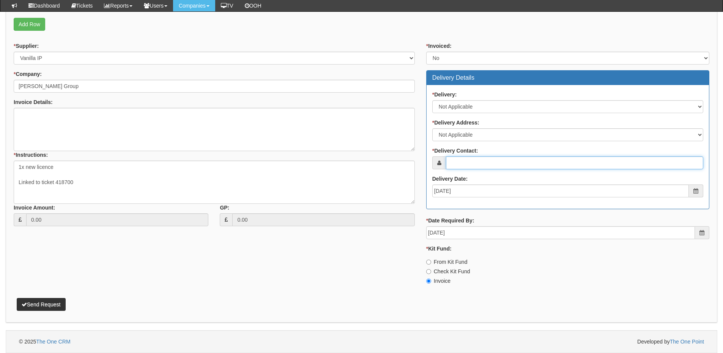
click at [470, 161] on input "* Delivery Contact:" at bounding box center [574, 162] width 257 height 13
click at [482, 165] on input "* Delivery Contact:" at bounding box center [574, 162] width 257 height 13
paste input "Elliott Havler ​​​​"
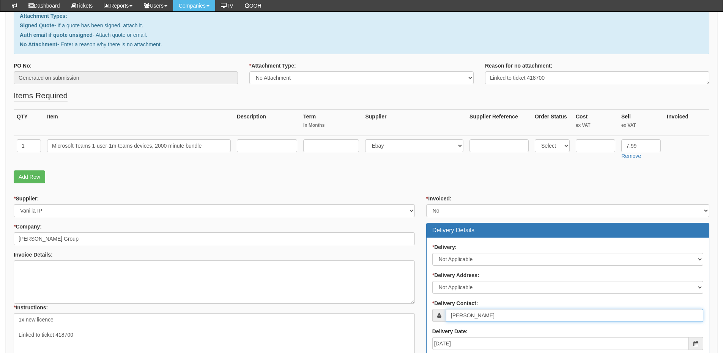
scroll to position [85, 0]
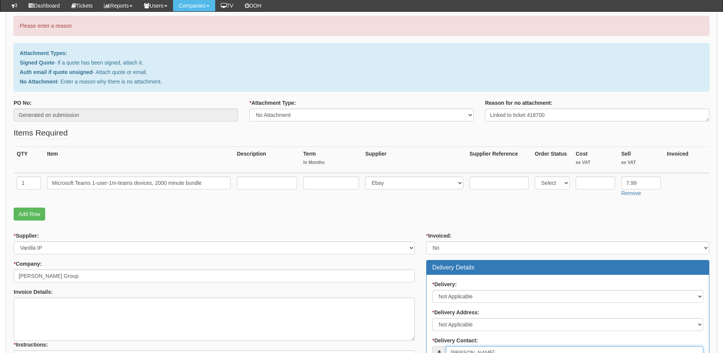
type input "Elliott Havler ​​​​"
click at [551, 185] on select "Select Back Order Delivered N/A Ordered Pending" at bounding box center [552, 183] width 35 height 13
select select "4"
click at [535, 177] on select "Select Back Order Delivered N/A Ordered Pending" at bounding box center [552, 183] width 35 height 13
click at [413, 182] on select "Select 123 REG.co.uk 1Password 3 4Gon AA Jones Electric Ltd Abzorb Access Group…" at bounding box center [414, 183] width 98 height 13
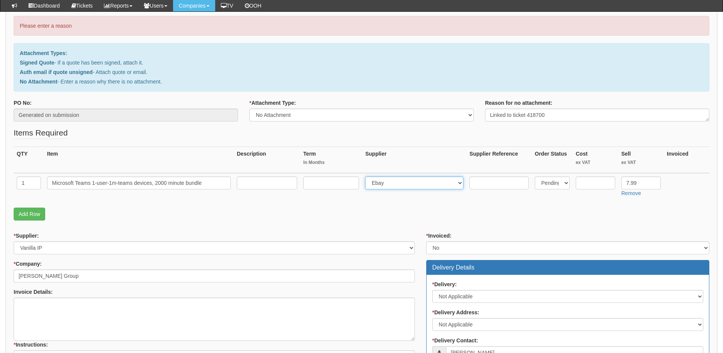
select select "72"
click at [367, 177] on select "Select 123 REG.co.uk 1Password 3 4Gon AA Jones Electric Ltd Abzorb Access Group…" at bounding box center [414, 183] width 98 height 13
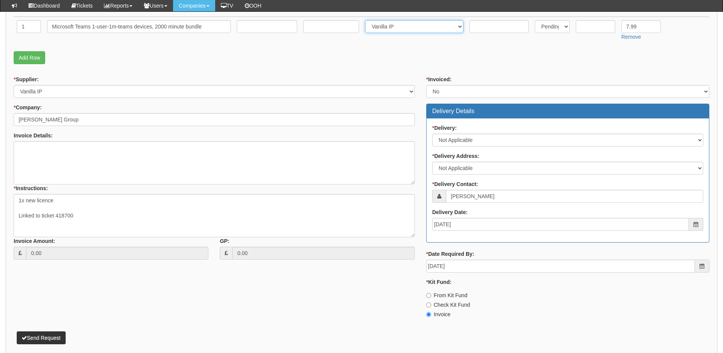
scroll to position [275, 0]
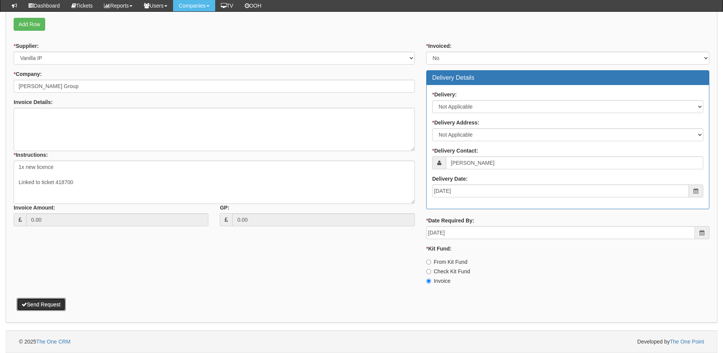
click at [51, 305] on button "Send Request" at bounding box center [41, 304] width 49 height 13
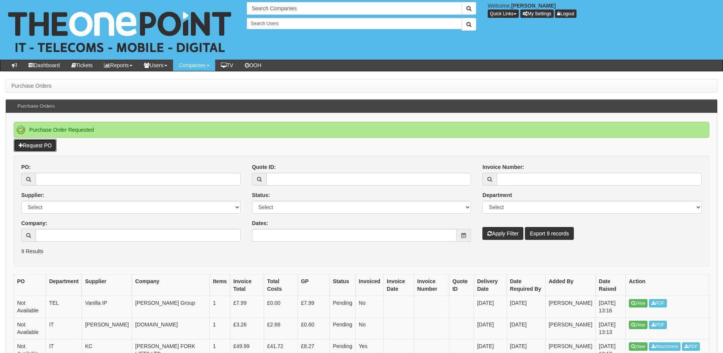
click at [41, 142] on link "Request PO" at bounding box center [35, 145] width 43 height 13
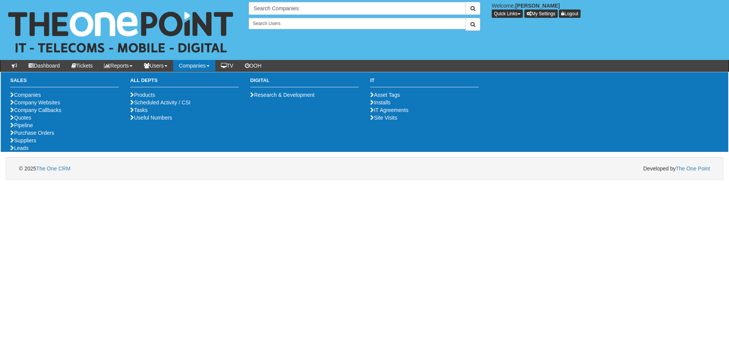
click at [92, 180] on html "× Send Email × Add Appointment × Create Ticket × Create Proactive Activity × Ad…" at bounding box center [364, 90] width 729 height 180
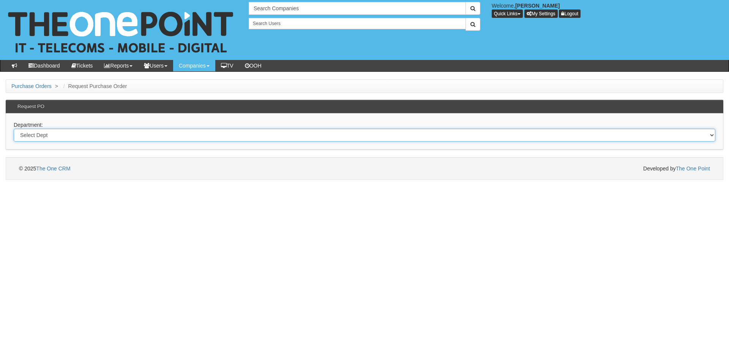
click at [122, 137] on select "Select Dept Digital Internal IT Mobiles Marketing Telecoms" at bounding box center [365, 135] width 702 height 13
select select "?pipeID=&dept=IT"
click at [14, 129] on select "Select Dept Digital Internal IT Mobiles Marketing Telecoms" at bounding box center [365, 135] width 702 height 13
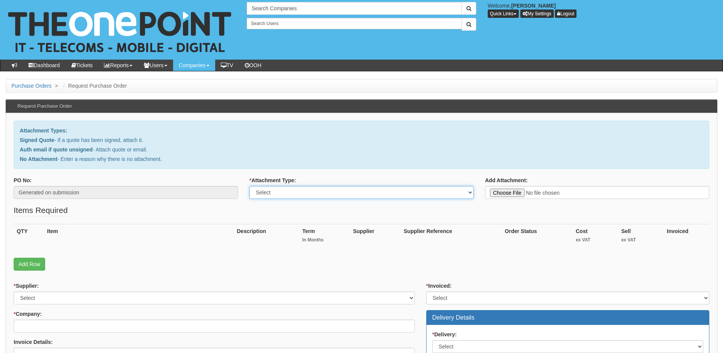
click at [298, 189] on select "Select Signed Quote Auth email with quote if unsigned No Attachment" at bounding box center [361, 192] width 224 height 13
select select "No Attachment"
click at [249, 186] on select "Select Signed Quote Auth email with quote if unsigned No Attachment" at bounding box center [361, 192] width 224 height 13
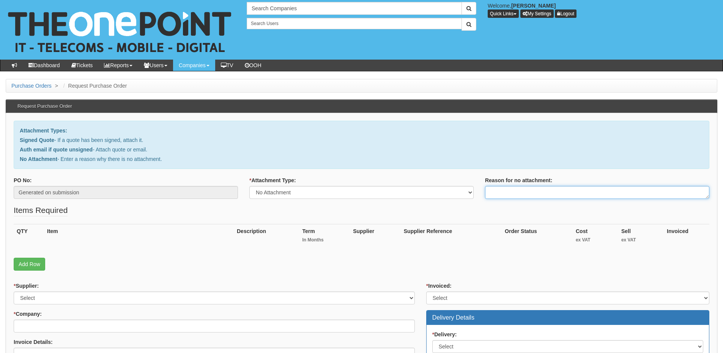
click at [496, 198] on textarea "Reason for no attachment:" at bounding box center [597, 192] width 224 height 13
type textarea "Wndows 11 Pro"
drag, startPoint x: 561, startPoint y: 186, endPoint x: 477, endPoint y: 189, distance: 84.3
click at [477, 189] on div "PO No: Generated on submission * Attachment Type: Select Signed Quote Auth emai…" at bounding box center [361, 191] width 707 height 28
click at [574, 191] on textarea "Linked to ticket 412575" at bounding box center [597, 192] width 224 height 13
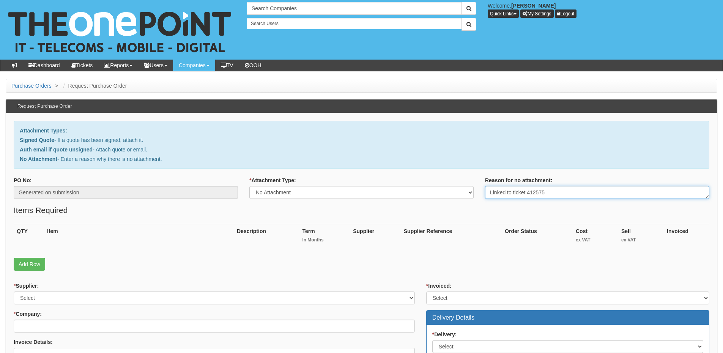
click at [574, 191] on textarea "Linked to ticket 412575" at bounding box center [597, 192] width 224 height 13
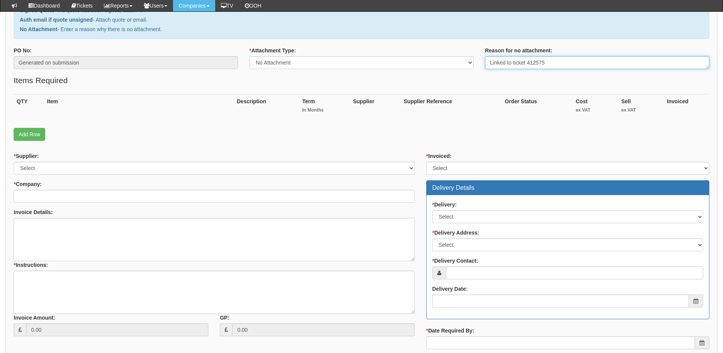
scroll to position [114, 0]
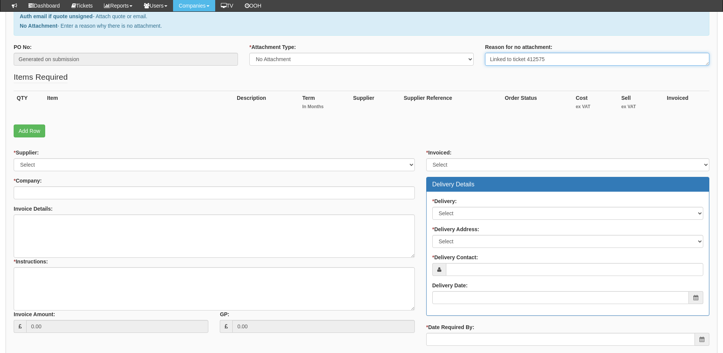
type textarea "Linked to ticket 412575"
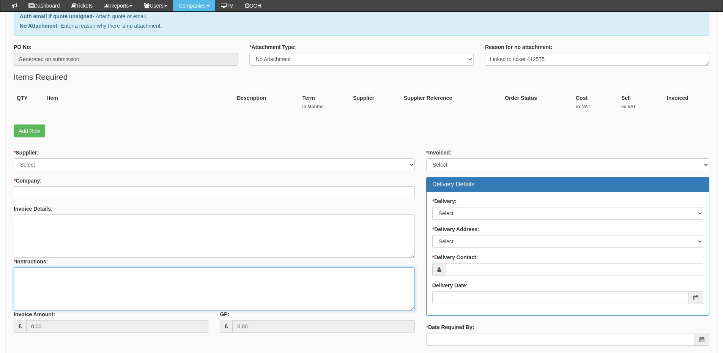
click at [109, 272] on textarea "* Instructions:" at bounding box center [214, 288] width 401 height 43
paste textarea "Linked to ticket 412575"
type textarea "Linked to ticket 412575"
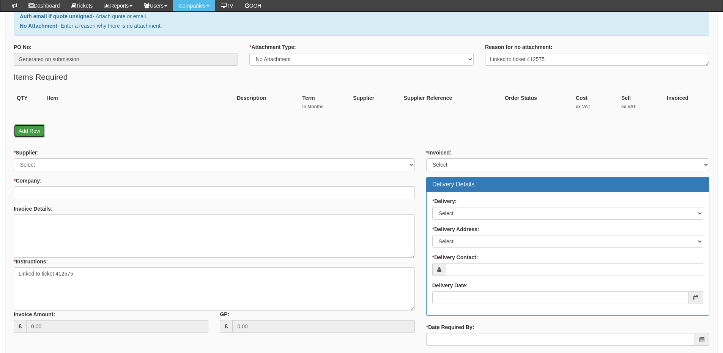
click at [34, 130] on link "Add Row" at bounding box center [30, 131] width 32 height 13
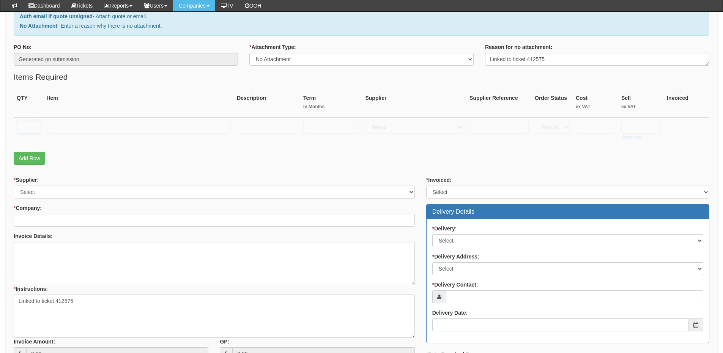
click at [25, 126] on input "text" at bounding box center [29, 127] width 24 height 13
type input "1"
click at [77, 131] on input "text" at bounding box center [139, 127] width 184 height 13
type input "Windows 11 Pro Licence"
click at [396, 132] on select "Select 123 REG.co.uk 1Password 3 4Gon AA Jones Electric Ltd Abzorb Access Group…" at bounding box center [414, 127] width 98 height 13
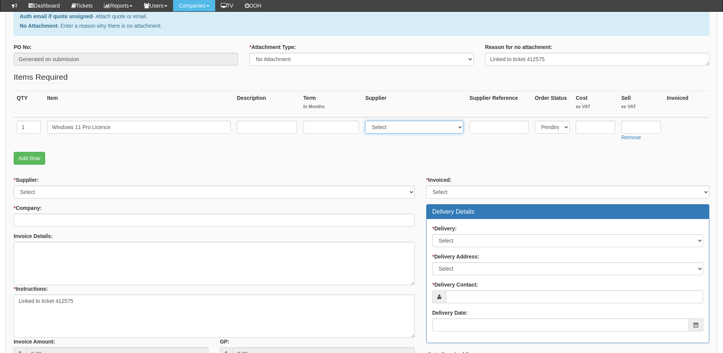
select select "291"
click at [367, 121] on select "Select 123 REG.co.uk 1Password 3 4Gon AA Jones Electric Ltd Abzorb Access Group…" at bounding box center [414, 127] width 98 height 13
click at [582, 129] on input "text" at bounding box center [595, 127] width 39 height 13
type input "155.18"
click at [633, 131] on input "text" at bounding box center [641, 127] width 39 height 13
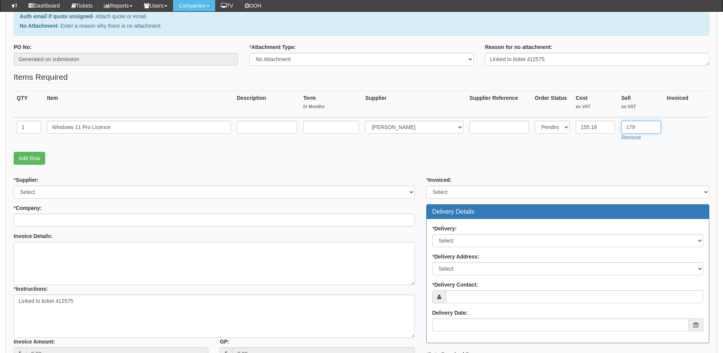
type input "179"
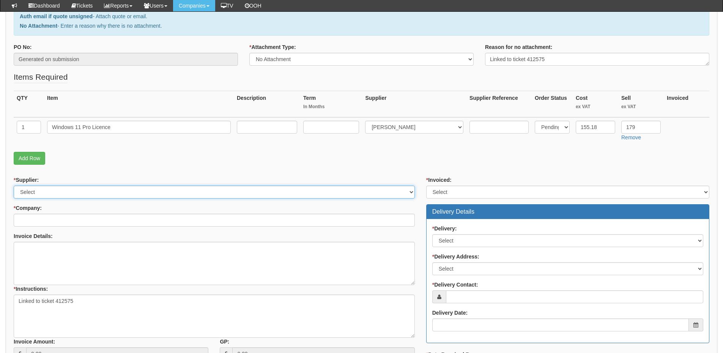
click at [51, 195] on select "Select 123 REG.co.uk 1Password 3 4Gon AA Jones Electric Ltd Abzorb Access Group…" at bounding box center [214, 192] width 401 height 13
select select "291"
click at [14, 186] on select "Select 123 REG.co.uk 1Password 3 4Gon AA Jones Electric Ltd Abzorb Access Group…" at bounding box center [214, 192] width 401 height 13
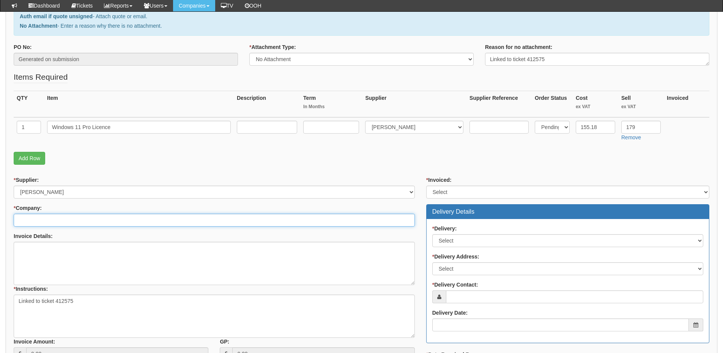
click at [39, 218] on input "* Company:" at bounding box center [214, 220] width 401 height 13
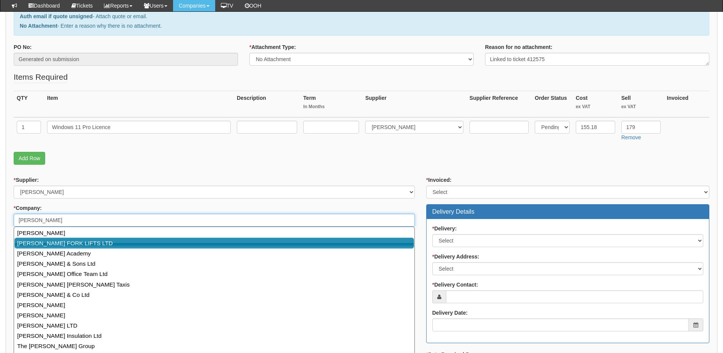
click at [68, 245] on link "MALCOLM WEST FORK LIFTS LTD" at bounding box center [214, 243] width 400 height 11
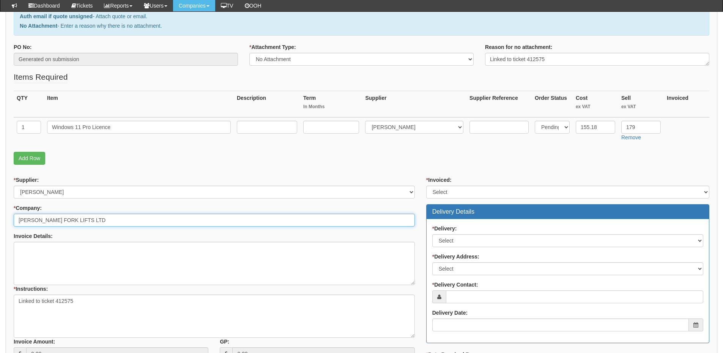
type input "MALCOLM WEST FORK LIFTS LTD"
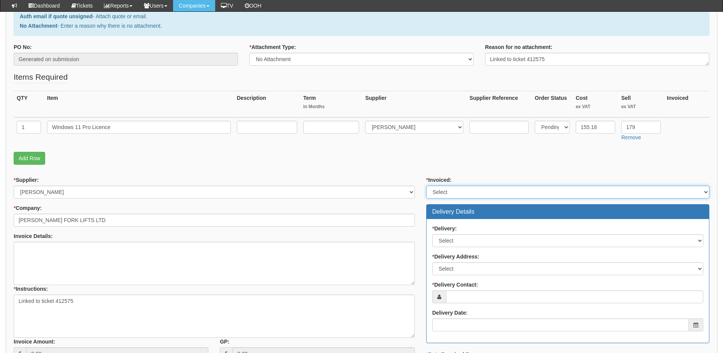
click at [460, 197] on select "Select Yes No N/A STB (part of order)" at bounding box center [567, 192] width 283 height 13
click at [426, 186] on select "Select Yes No N/A STB (part of order)" at bounding box center [567, 192] width 283 height 13
click at [448, 191] on select "Select Yes No N/A STB (part of order)" at bounding box center [567, 192] width 283 height 13
select select "2"
click at [426, 186] on select "Select Yes No N/A STB (part of order)" at bounding box center [567, 192] width 283 height 13
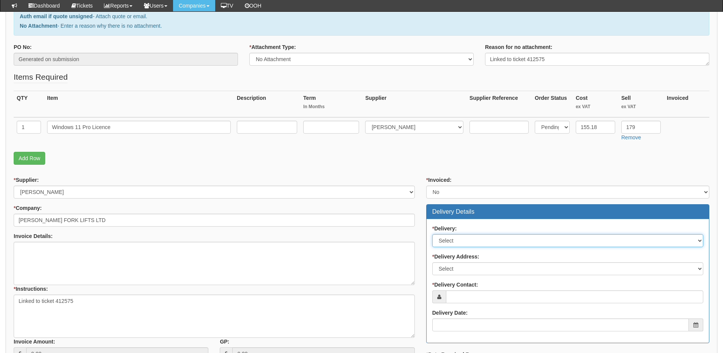
click at [457, 235] on select "Select No Not Applicable Yes" at bounding box center [568, 240] width 271 height 13
select select "3"
click at [433, 234] on select "Select No Not Applicable Yes" at bounding box center [568, 240] width 271 height 13
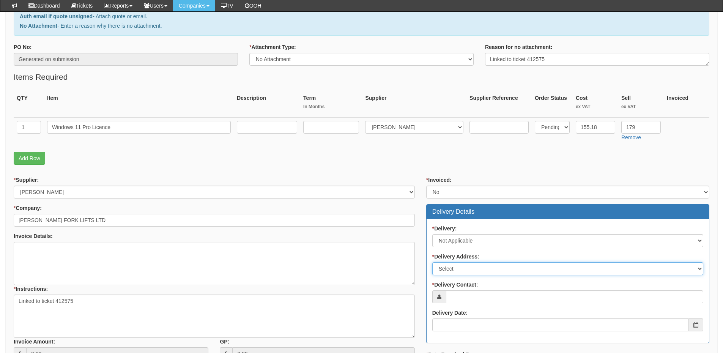
click at [462, 269] on select "Select Not Applicable Main Address - HU3 4DL Other" at bounding box center [568, 268] width 271 height 13
select select "N/A"
click at [433, 262] on select "Select Not Applicable Main Address - HU3 4DL Other" at bounding box center [568, 268] width 271 height 13
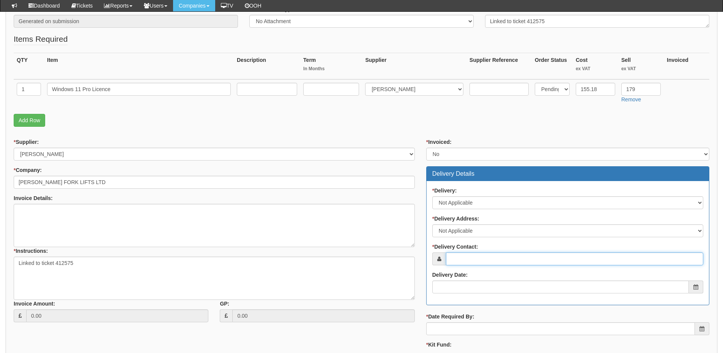
click at [466, 256] on input "* Delivery Contact:" at bounding box center [574, 259] width 257 height 13
type input "George West"
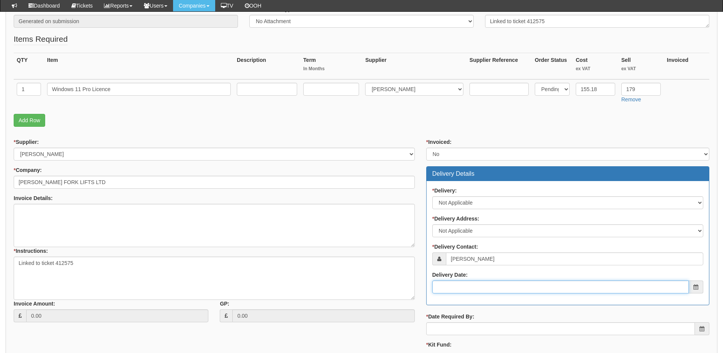
click at [470, 282] on input "Delivery Date:" at bounding box center [561, 287] width 257 height 13
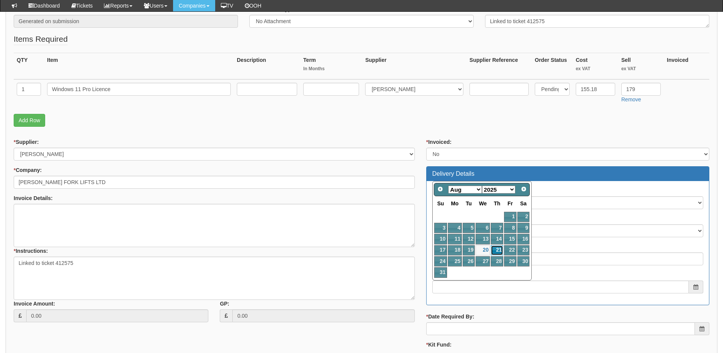
click at [496, 251] on link "21" at bounding box center [497, 250] width 13 height 10
type input "2025-08-21"
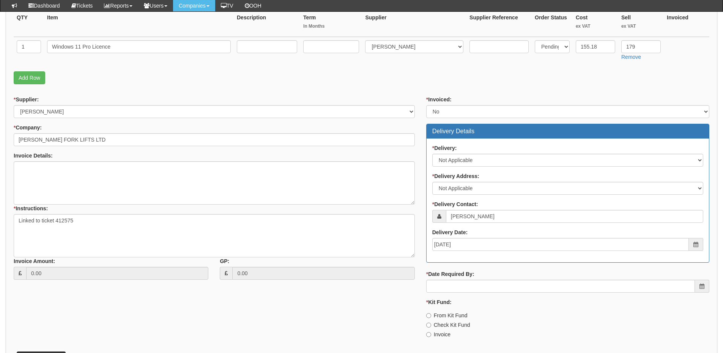
scroll to position [228, 0]
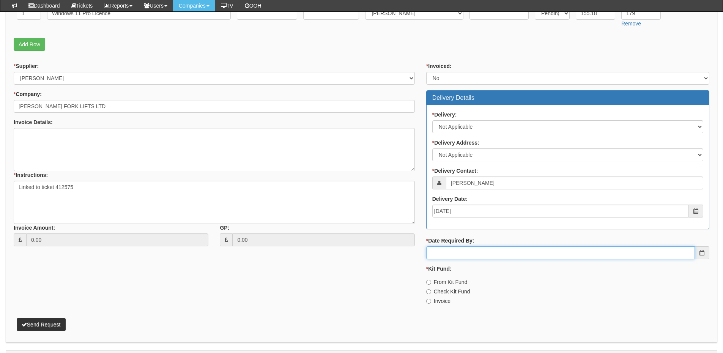
click at [492, 256] on input "* Date Required By:" at bounding box center [560, 252] width 269 height 13
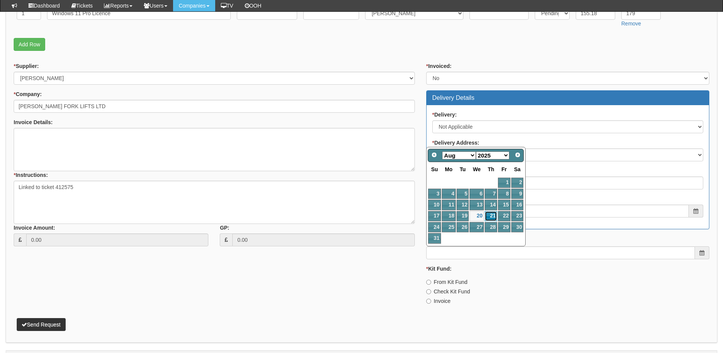
click at [493, 214] on link "21" at bounding box center [491, 216] width 13 height 10
type input "2025-08-21"
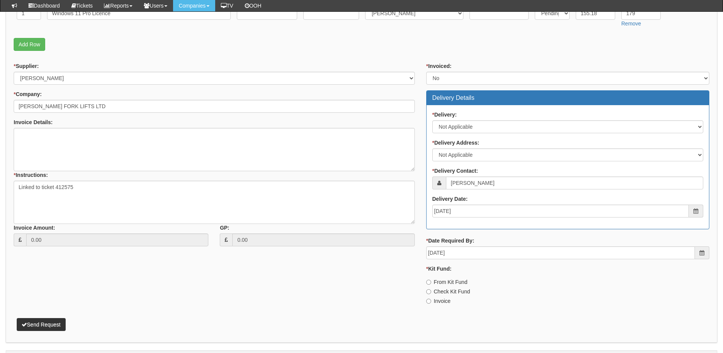
click at [442, 297] on div "* Kit Fund: From Kit Fund Check Kit Fund Invoice" at bounding box center [567, 285] width 283 height 40
click at [437, 302] on label "Invoice" at bounding box center [438, 301] width 24 height 8
click at [431, 285] on input "Invoice" at bounding box center [428, 282] width 5 height 5
radio input "true"
click at [37, 328] on button "Send Request" at bounding box center [41, 324] width 49 height 13
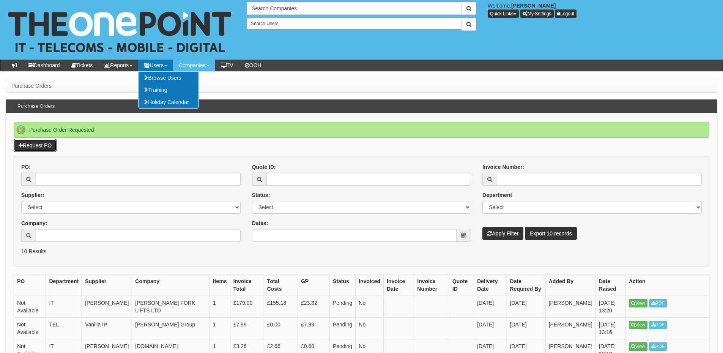
click at [38, 149] on link "Request PO" at bounding box center [35, 145] width 43 height 13
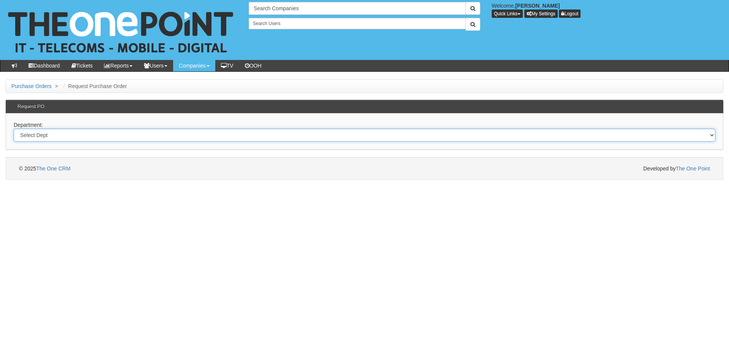
click at [109, 133] on select "Select Dept Digital Internal IT Mobiles Marketing Telecoms" at bounding box center [365, 135] width 702 height 13
select select "?pipeID=&dept=IT"
click at [14, 129] on select "Select Dept Digital Internal IT Mobiles Marketing Telecoms" at bounding box center [365, 135] width 702 height 13
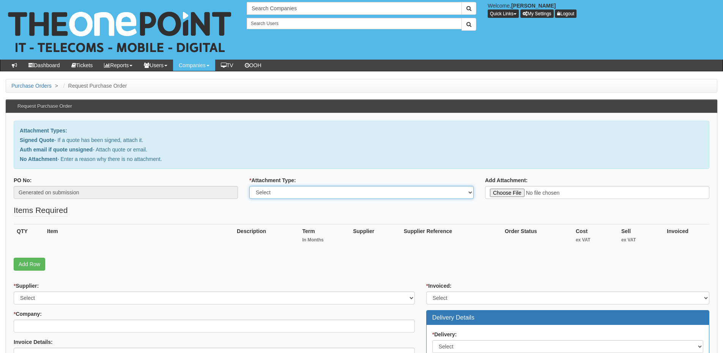
click at [294, 195] on select "Select Signed Quote Auth email with quote if unsigned No Attachment" at bounding box center [361, 192] width 224 height 13
select select "Signed Quote"
click at [249, 186] on select "Select Signed Quote Auth email with quote if unsigned No Attachment" at bounding box center [361, 192] width 224 height 13
type input "C:\fakepath\Cooper & Turner - Mobile Renewal.pdf"
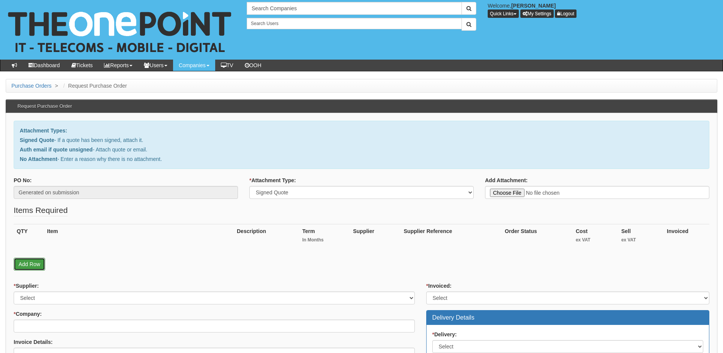
click at [23, 267] on link "Add Row" at bounding box center [30, 264] width 32 height 13
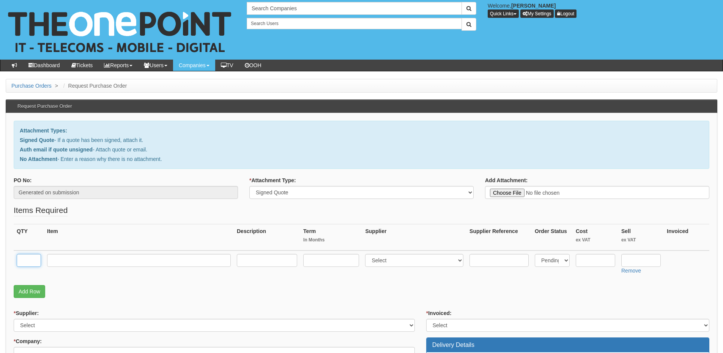
click at [26, 261] on input "text" at bounding box center [29, 260] width 24 height 13
click at [26, 261] on input "45" at bounding box center [29, 260] width 24 height 13
type input "45"
click at [78, 261] on input "text" at bounding box center [139, 260] width 184 height 13
click at [67, 258] on input "text" at bounding box center [139, 260] width 184 height 13
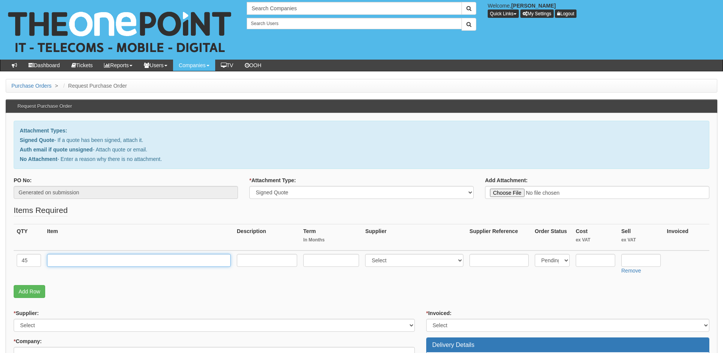
paste input "Vodafone Business Integrated Pro75 Tariff"
type input "Vodafone Business Integrated Pro75 Tariff"
click at [325, 260] on input "text" at bounding box center [331, 260] width 56 height 13
type input "36"
click at [254, 257] on input "text" at bounding box center [267, 260] width 60 height 13
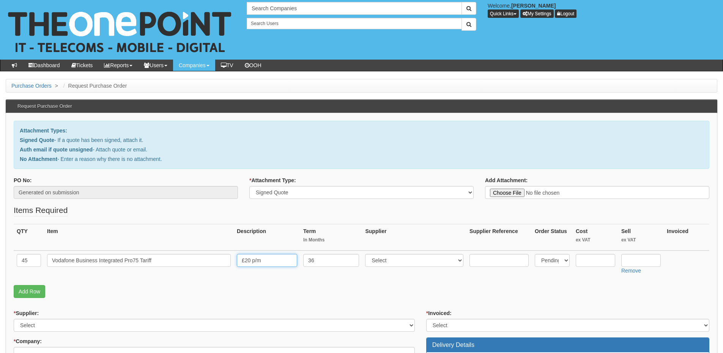
type input "£20 p/m"
click at [391, 263] on select "Select 123 REG.co.uk 1Password 3 4Gon AA Jones Electric Ltd Abzorb Access Group…" at bounding box center [414, 260] width 98 height 13
select select "124"
click at [367, 254] on select "Select 123 REG.co.uk 1Password 3 4Gon AA Jones Electric Ltd Abzorb Access Group…" at bounding box center [414, 260] width 98 height 13
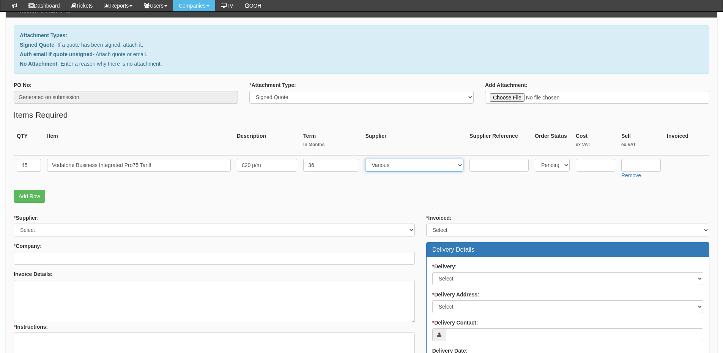
scroll to position [152, 0]
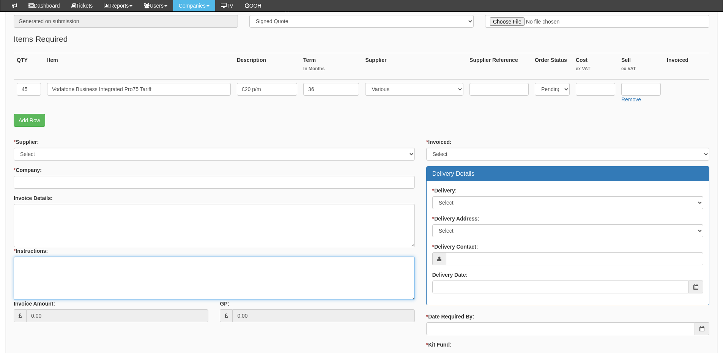
click at [64, 276] on textarea "* Instructions:" at bounding box center [214, 278] width 401 height 43
type textarea "O2 to Voda migration"
click at [28, 120] on link "Add Row" at bounding box center [30, 120] width 32 height 13
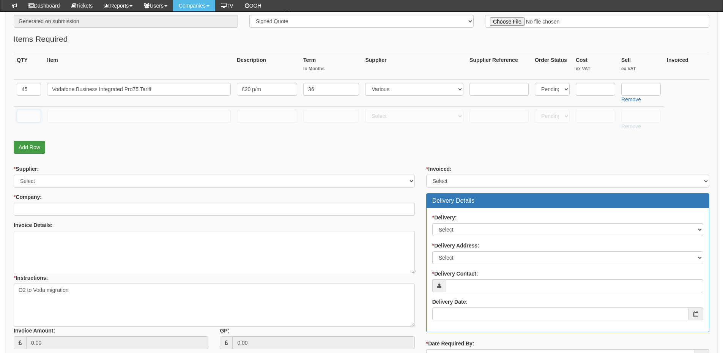
click at [28, 120] on input "text" at bounding box center [29, 116] width 24 height 13
type input "1"
click at [63, 117] on input "text" at bounding box center [139, 116] width 184 height 13
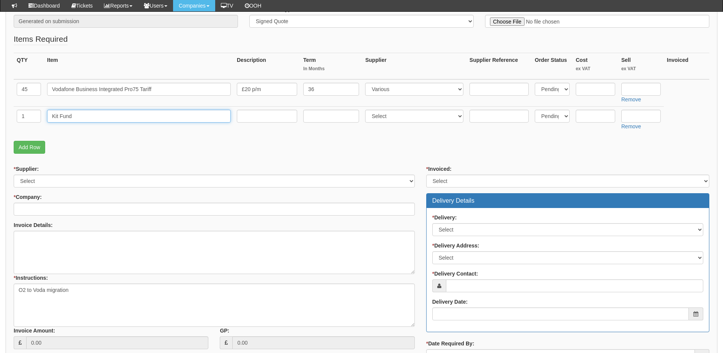
type input "Kit Fund"
click at [586, 115] on input "text" at bounding box center [595, 116] width 39 height 13
type input "20000"
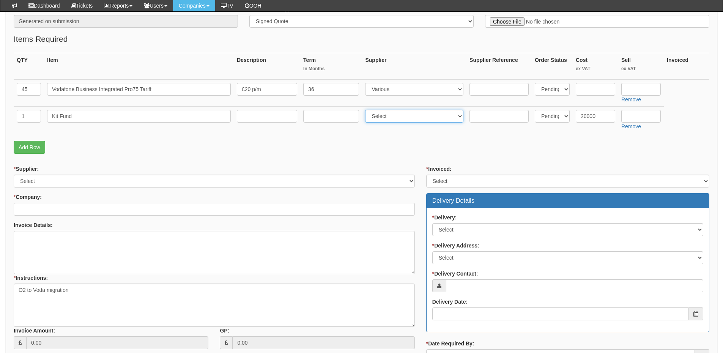
click at [388, 116] on select "Select 123 REG.co.uk 1Password 3 4Gon AA Jones Electric Ltd Abzorb Access Group…" at bounding box center [414, 116] width 98 height 13
select select "124"
click at [367, 110] on select "Select 123 REG.co.uk 1Password 3 4Gon AA Jones Electric Ltd Abzorb Access Group…" at bounding box center [414, 116] width 98 height 13
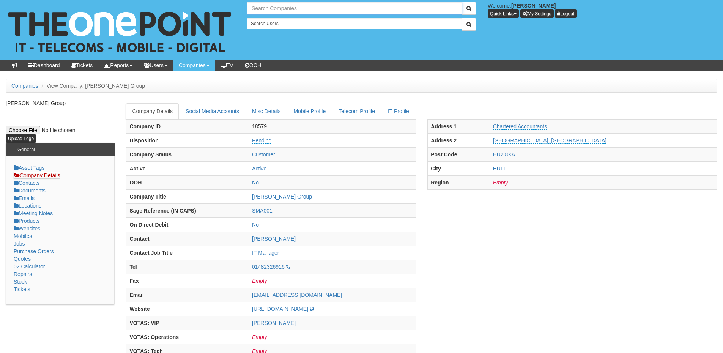
click at [267, 6] on input "text" at bounding box center [354, 8] width 215 height 13
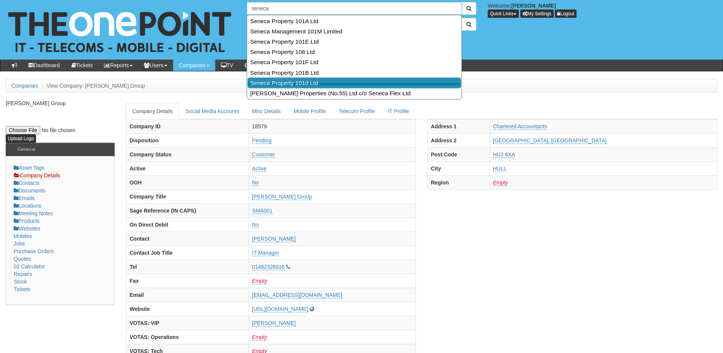
click at [303, 79] on link "Seneca Property 101d Ltd" at bounding box center [355, 82] width 214 height 11
type input "Seneca Property 101d Ltd"
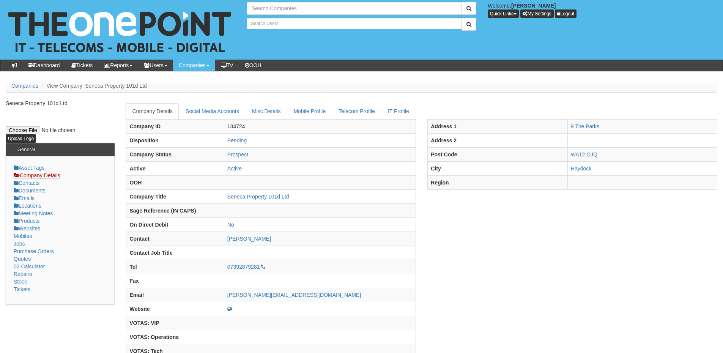
type input "Search Companies"
type input "Search Users"
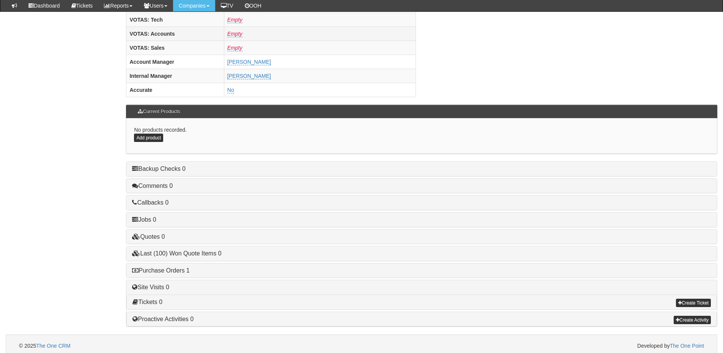
scroll to position [316, 0]
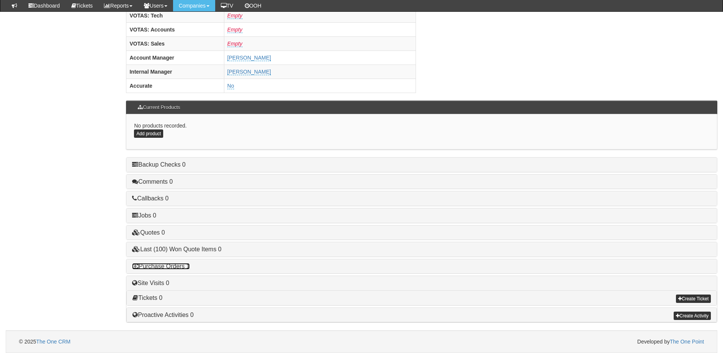
click at [175, 268] on link "Purchase Orders 1" at bounding box center [160, 266] width 57 height 6
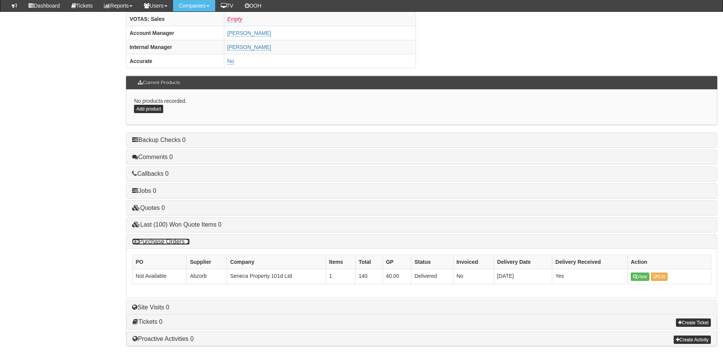
scroll to position [354, 0]
